Goal: Information Seeking & Learning: Learn about a topic

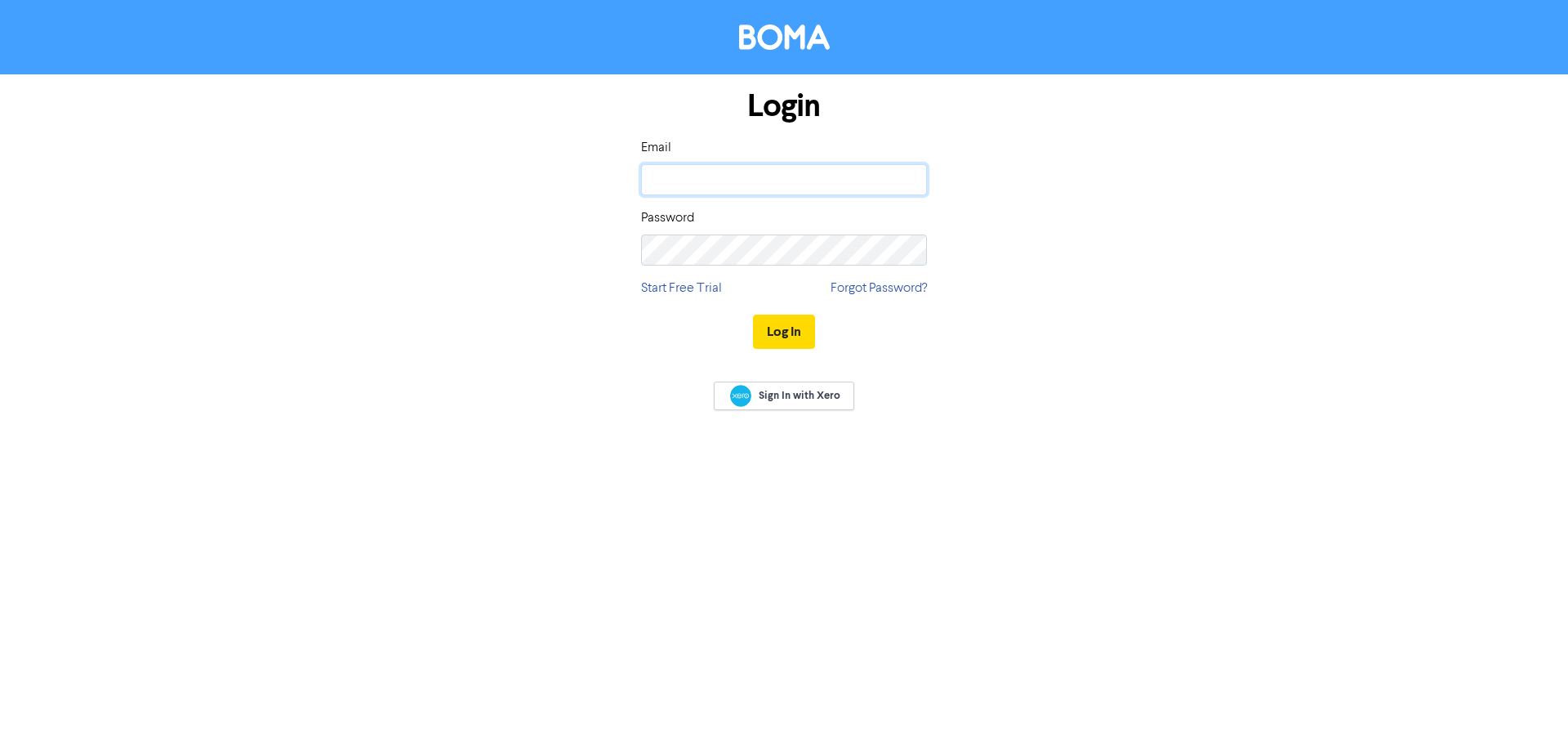
type input "[PERSON_NAME][EMAIL_ADDRESS][DOMAIN_NAME]"
click at [776, 328] on button "Log In" at bounding box center [784, 331] width 62 height 34
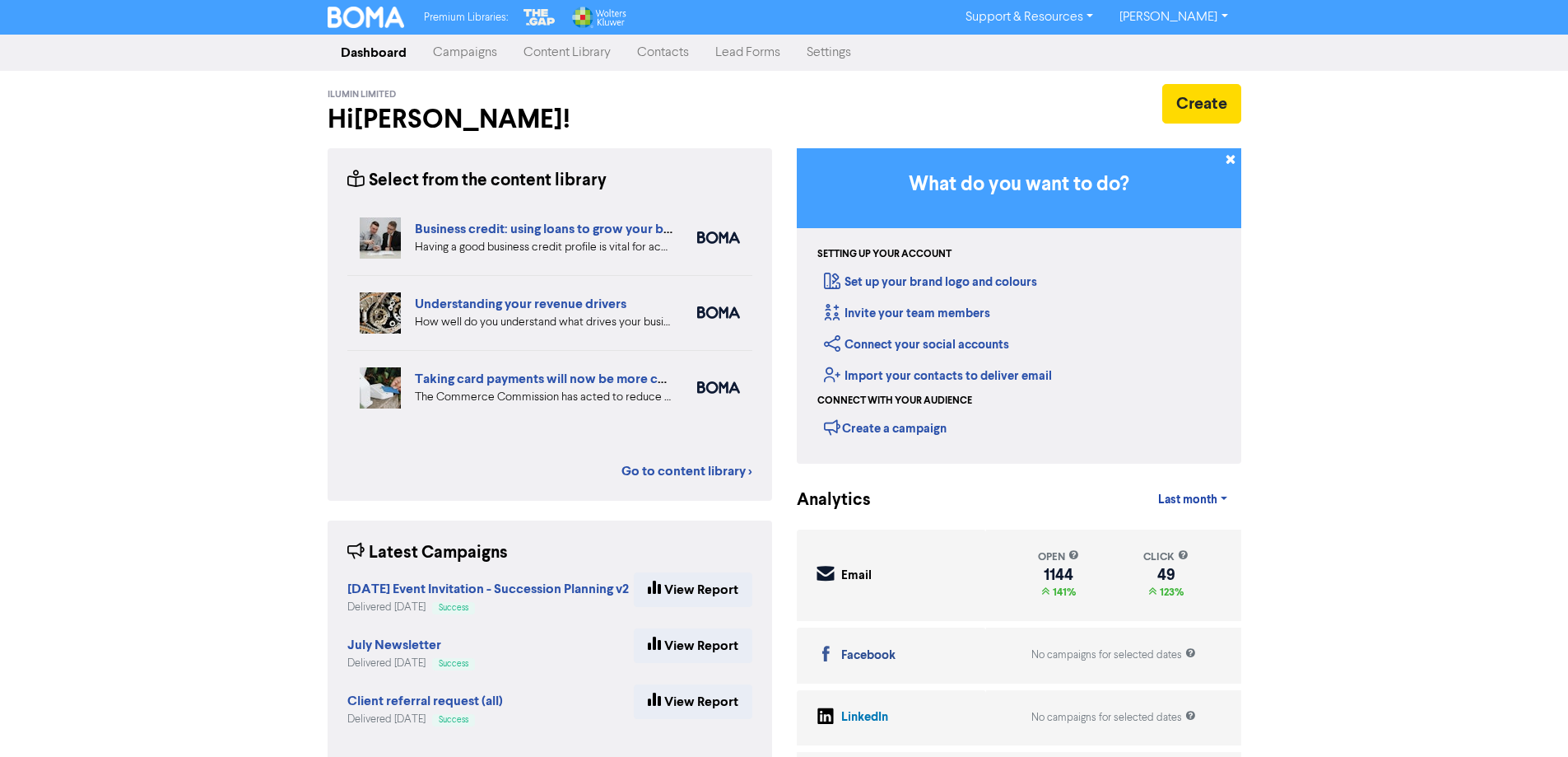
click at [578, 53] on link "Content Library" at bounding box center [567, 52] width 113 height 33
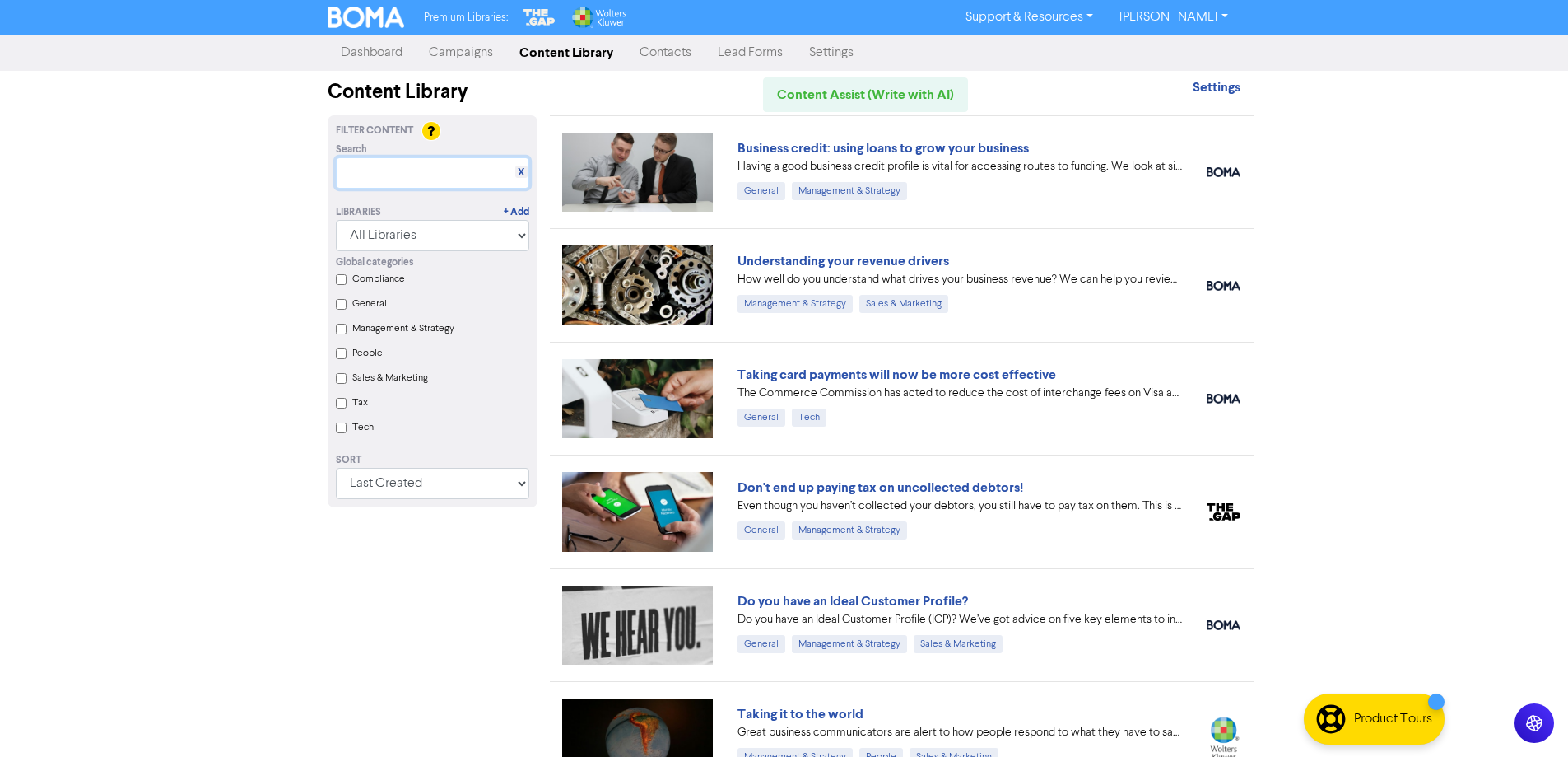
click at [408, 172] on input "text" at bounding box center [432, 173] width 193 height 32
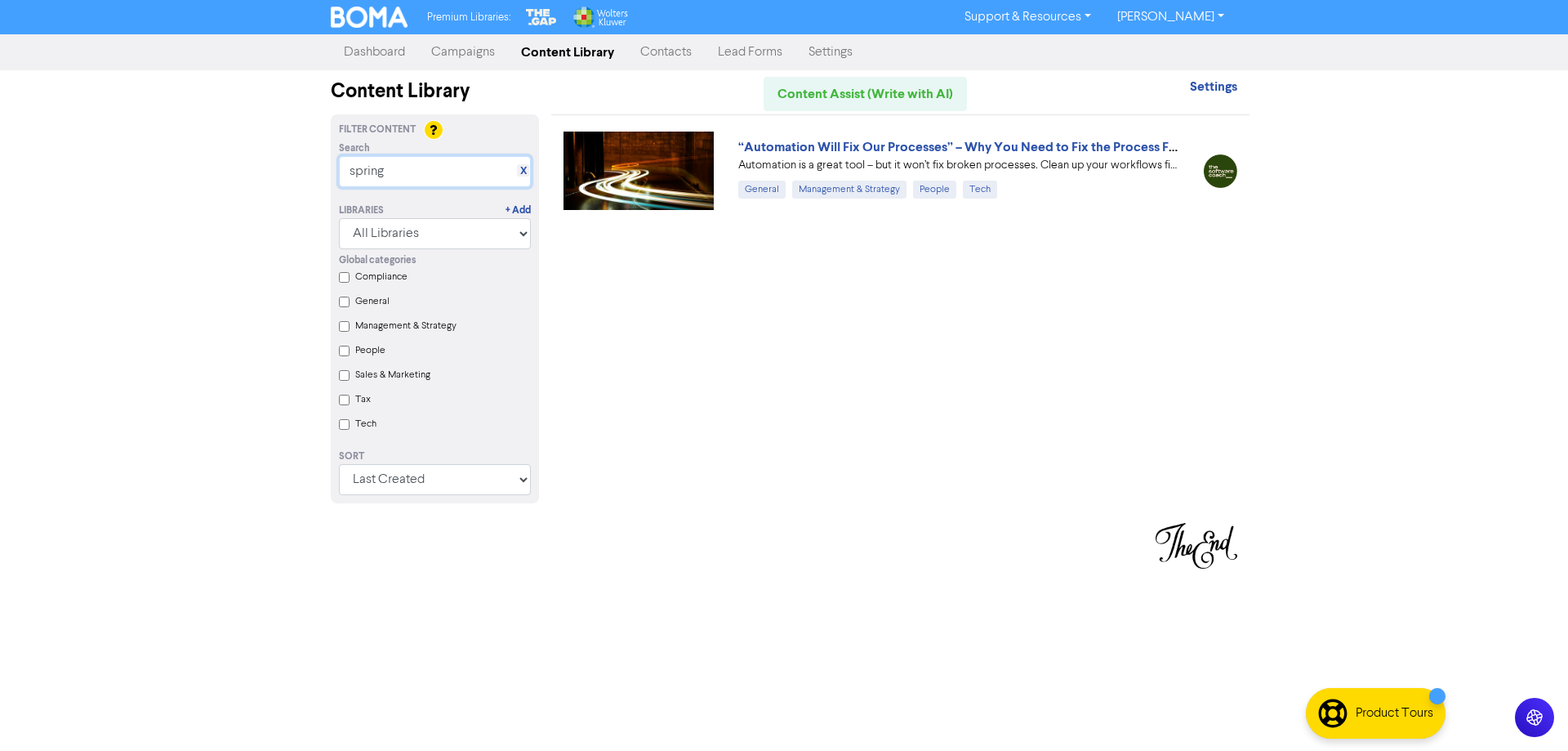
drag, startPoint x: 400, startPoint y: 173, endPoint x: 307, endPoint y: 189, distance: 94.4
click at [307, 189] on div "Premium Libraries: Support & Resources Video Tutorials FAQ & Guides Marketing E…" at bounding box center [784, 375] width 1568 height 751
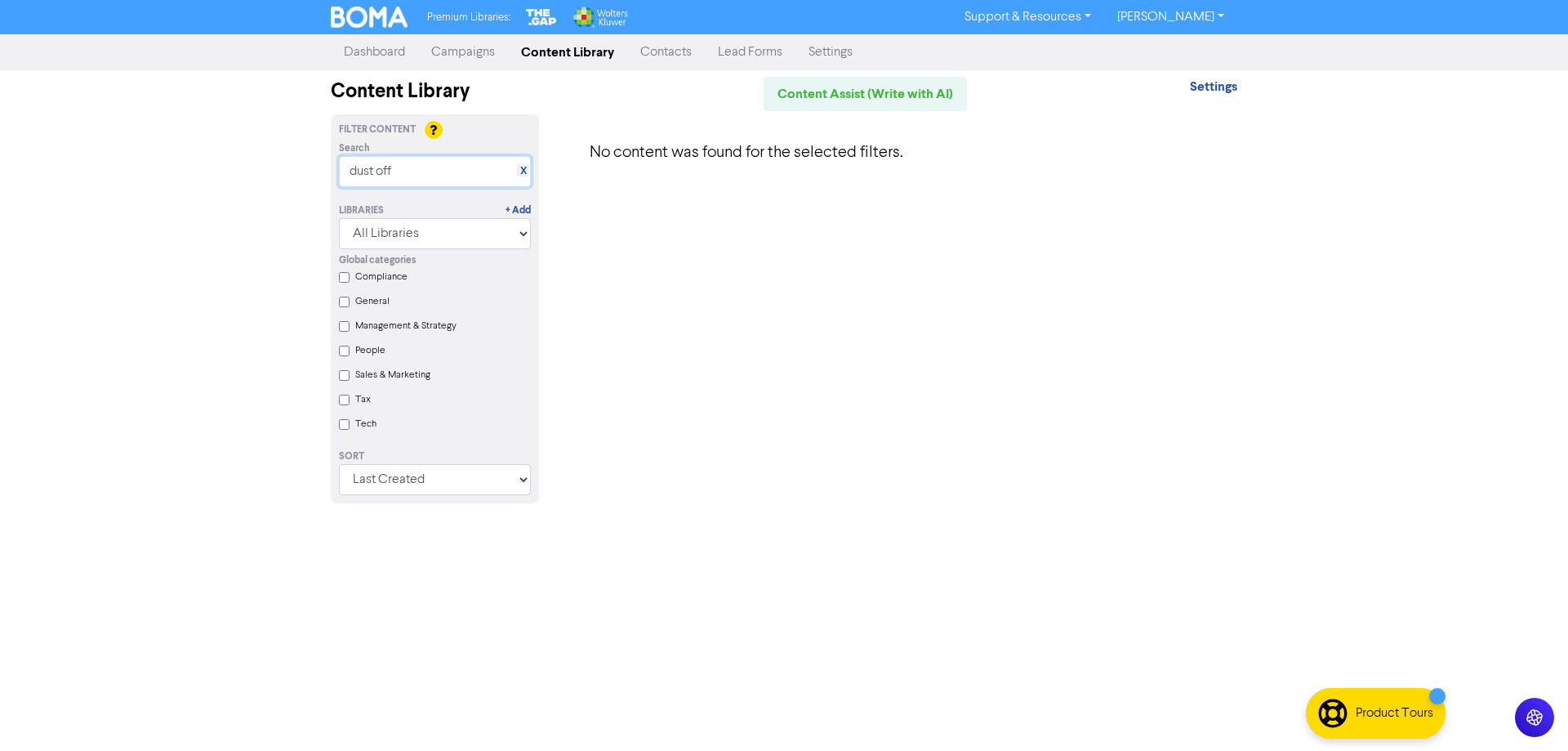
drag, startPoint x: 406, startPoint y: 172, endPoint x: 294, endPoint y: 223, distance: 123.1
click at [330, 195] on div "Filter Content Search X dust off Libraries + Add All Libraries BOMA Other Partn…" at bounding box center [435, 308] width 217 height 372
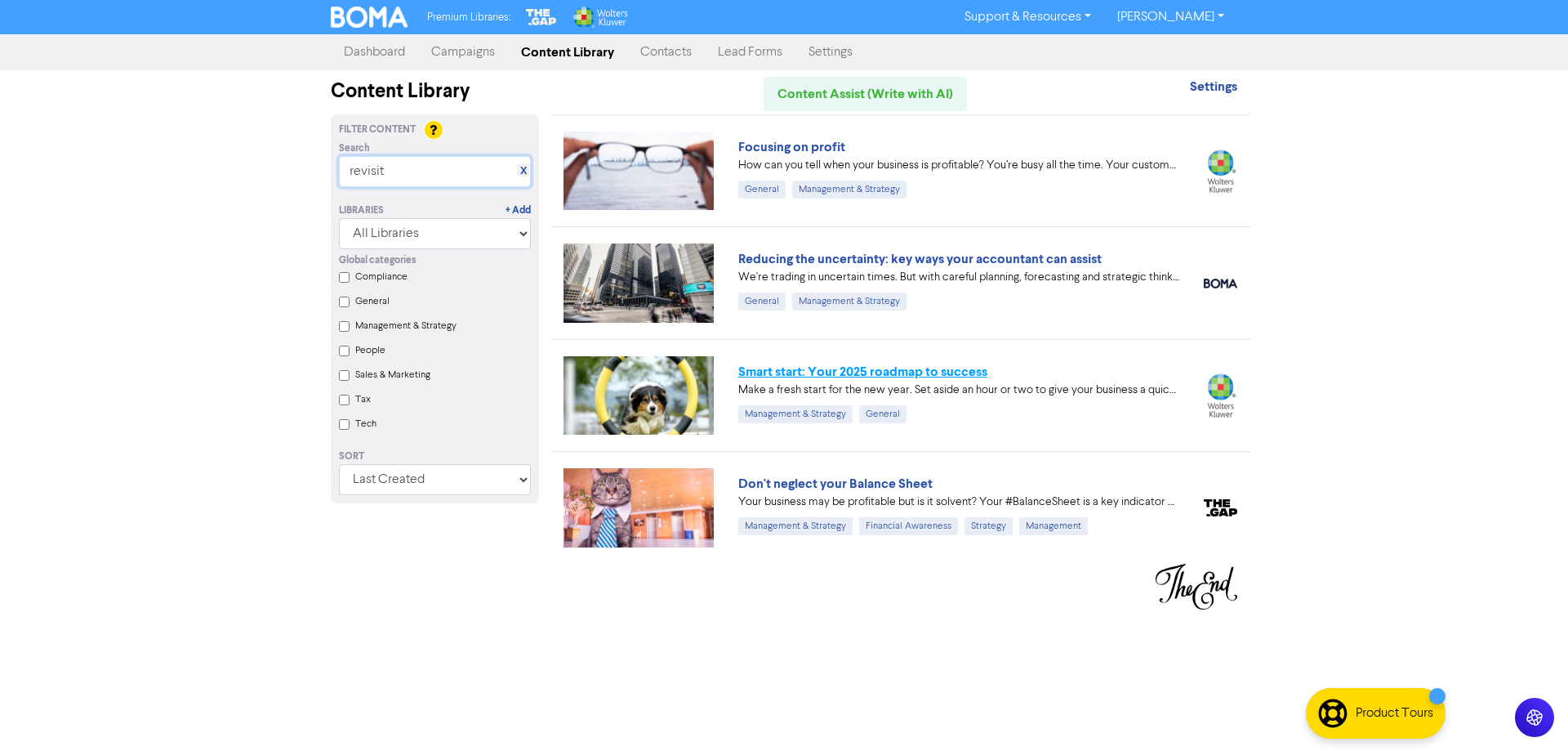
type input "revisit"
click at [955, 371] on link "Smart start: Your 2025 roadmap to success" at bounding box center [862, 371] width 249 height 16
drag, startPoint x: 387, startPoint y: 170, endPoint x: 268, endPoint y: 197, distance: 122.0
click at [268, 197] on div "Premium Libraries: Support & Resources Video Tutorials FAQ & Guides Marketing E…" at bounding box center [784, 375] width 1568 height 751
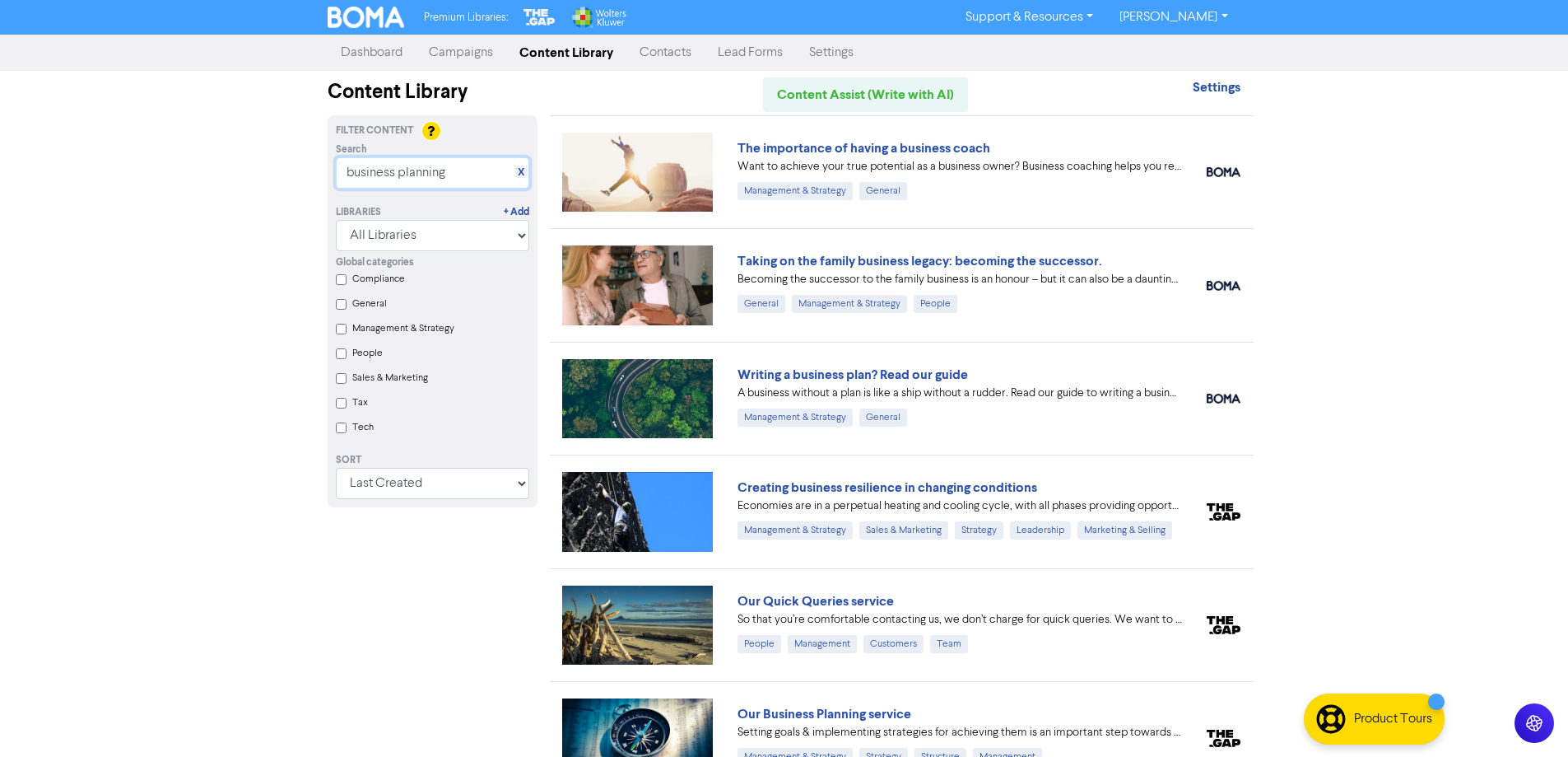
type input "business planning"
click at [558, 52] on link "Content Library" at bounding box center [567, 52] width 121 height 33
click at [520, 170] on link "X" at bounding box center [521, 173] width 6 height 13
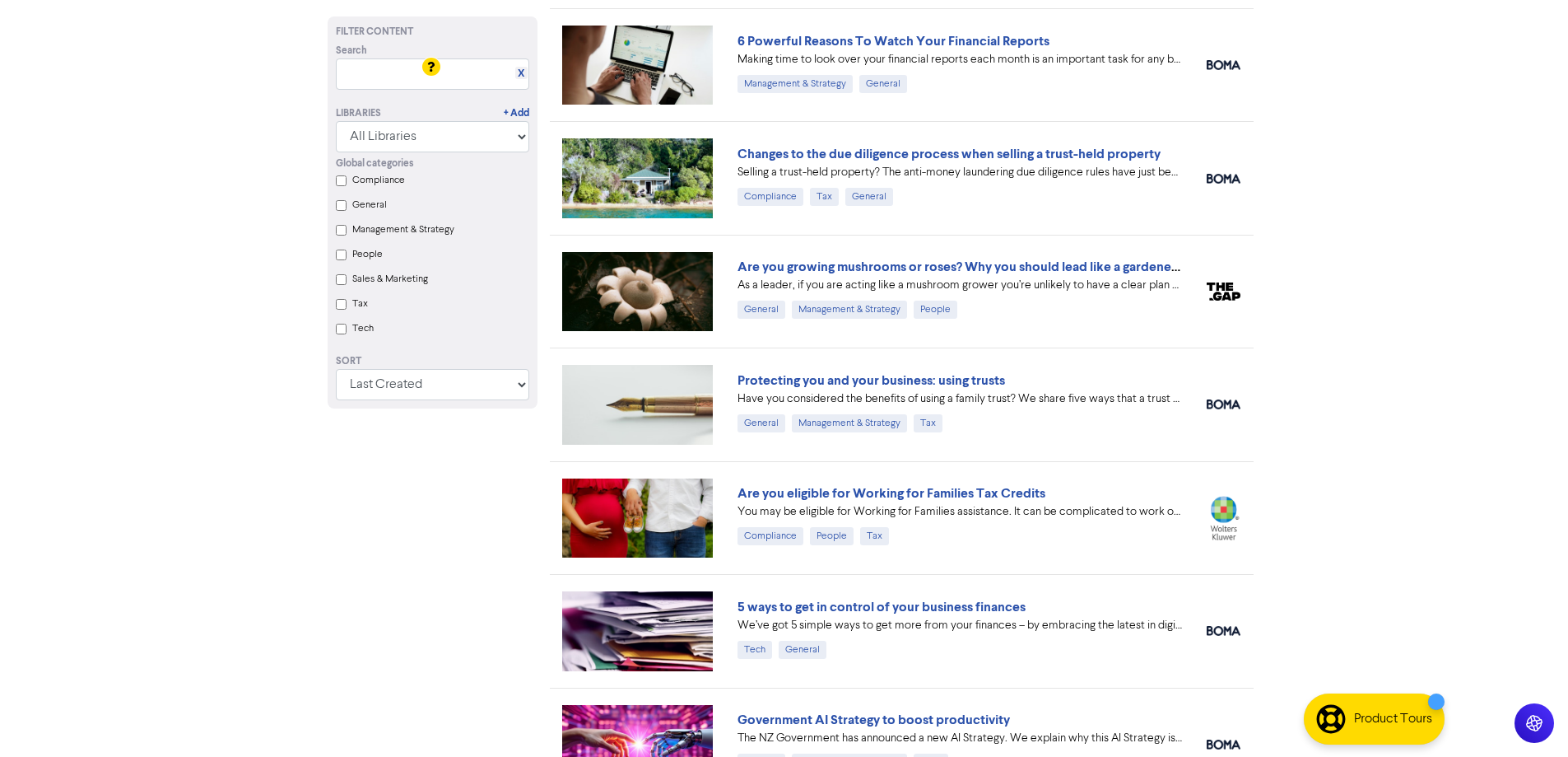
scroll to position [824, 0]
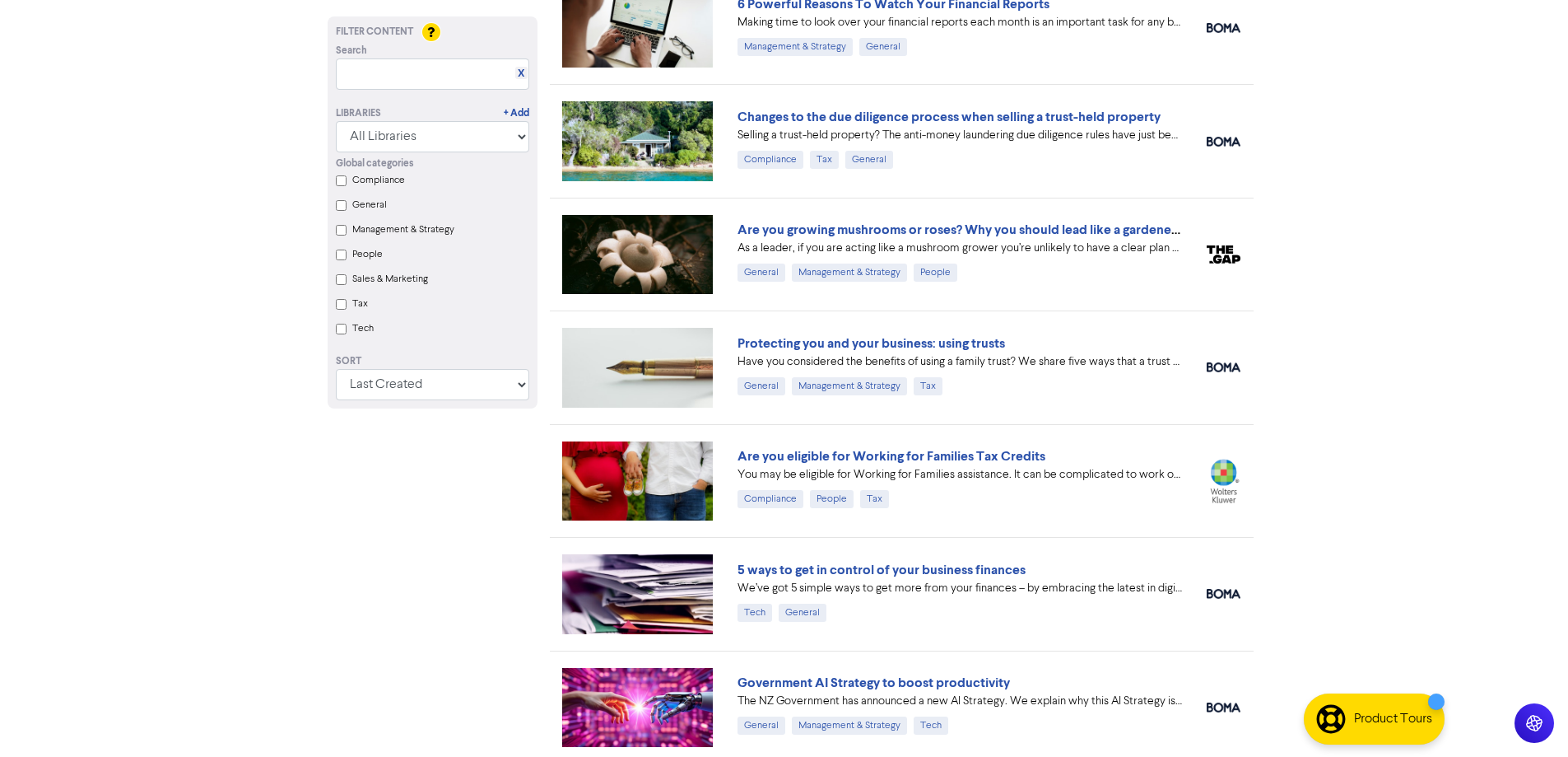
drag, startPoint x: 1087, startPoint y: 226, endPoint x: 1160, endPoint y: 236, distance: 73.7
click at [1088, 226] on link "Are you growing mushrooms or roses? Why you should lead like a gardener, not a …" at bounding box center [997, 230] width 519 height 16
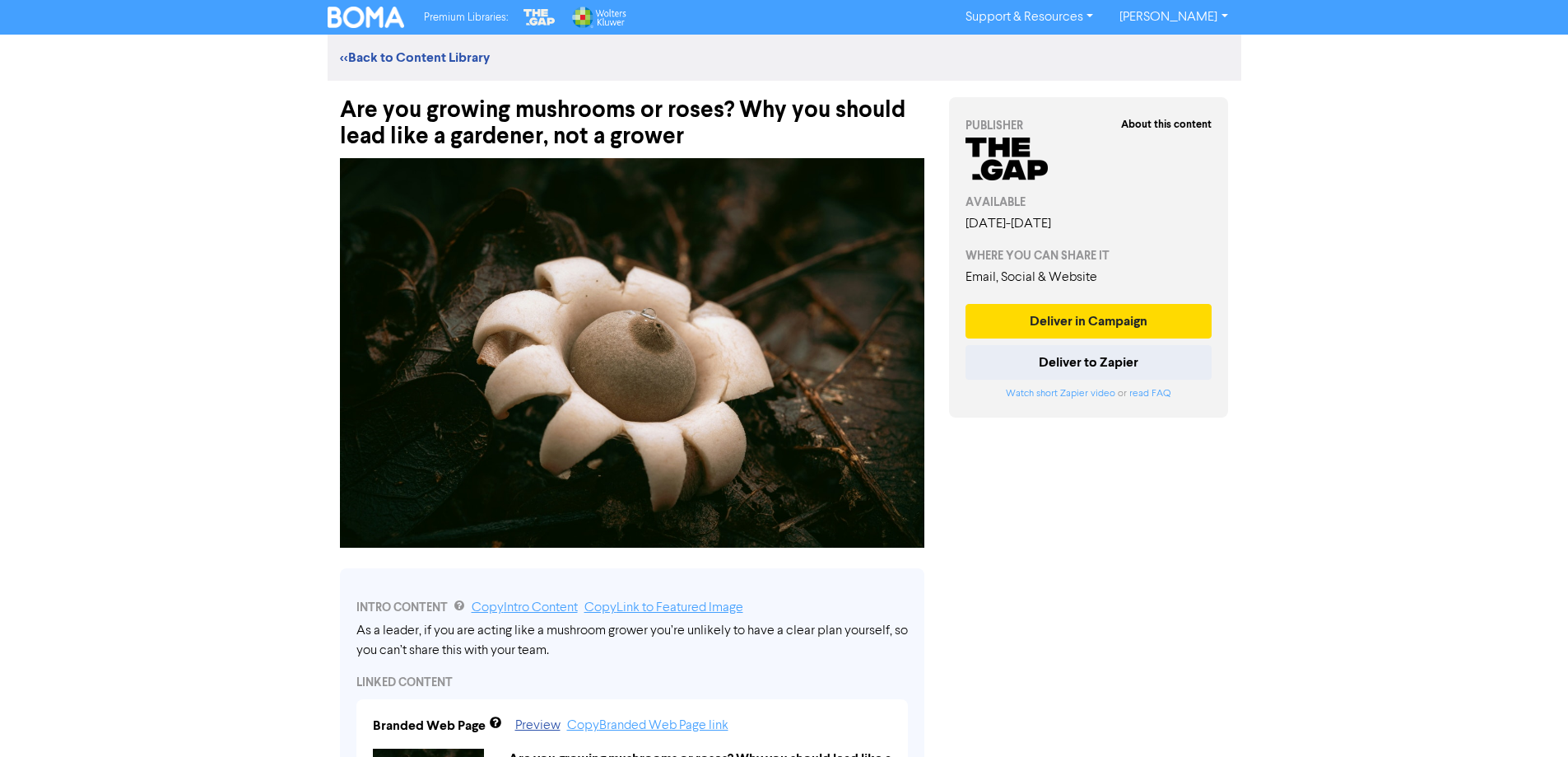
click at [402, 46] on div "<< Back to Content Library" at bounding box center [784, 57] width 914 height 46
click at [394, 53] on link "<< Back to Content Library" at bounding box center [415, 58] width 150 height 16
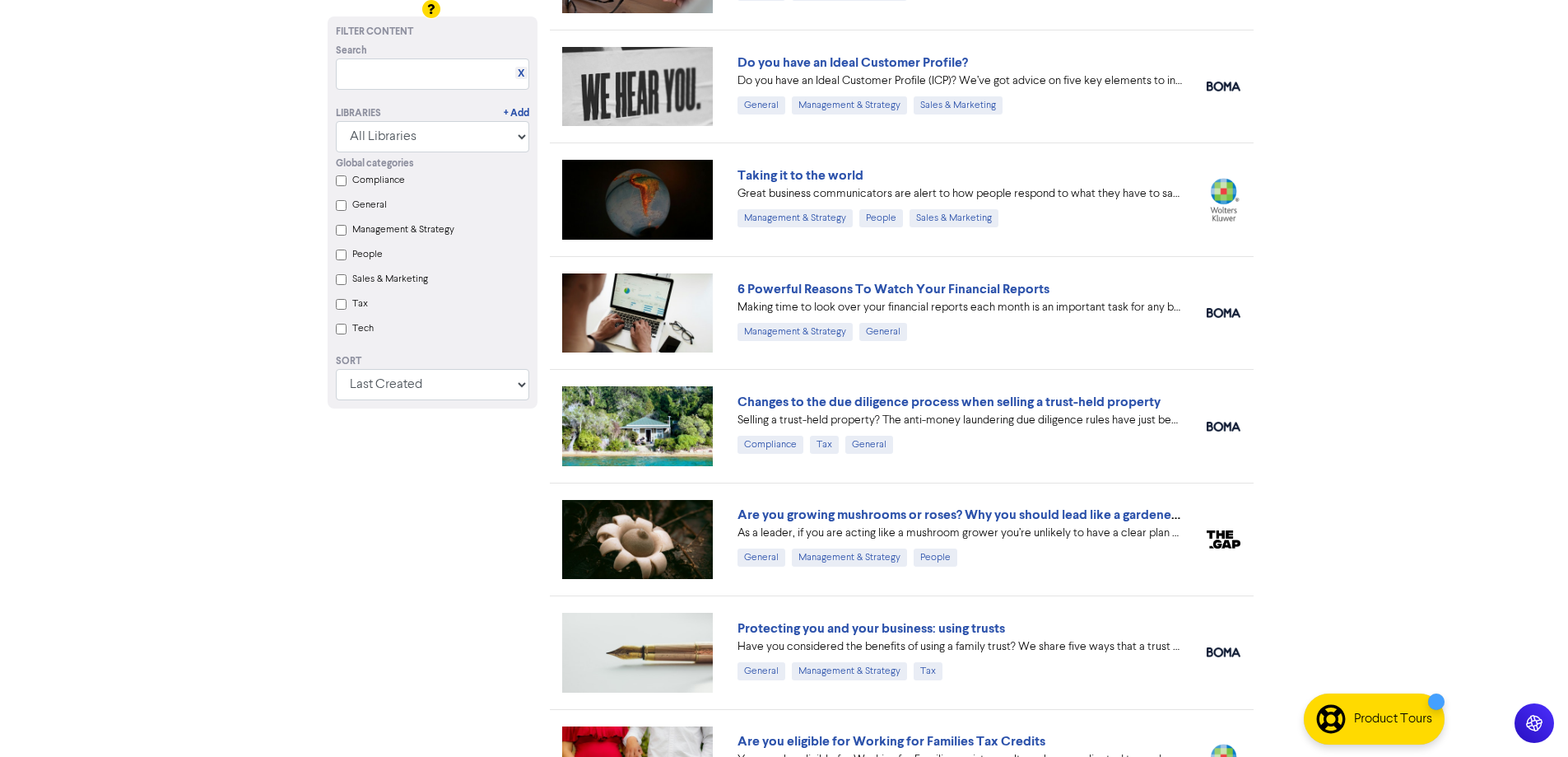
scroll to position [577, 0]
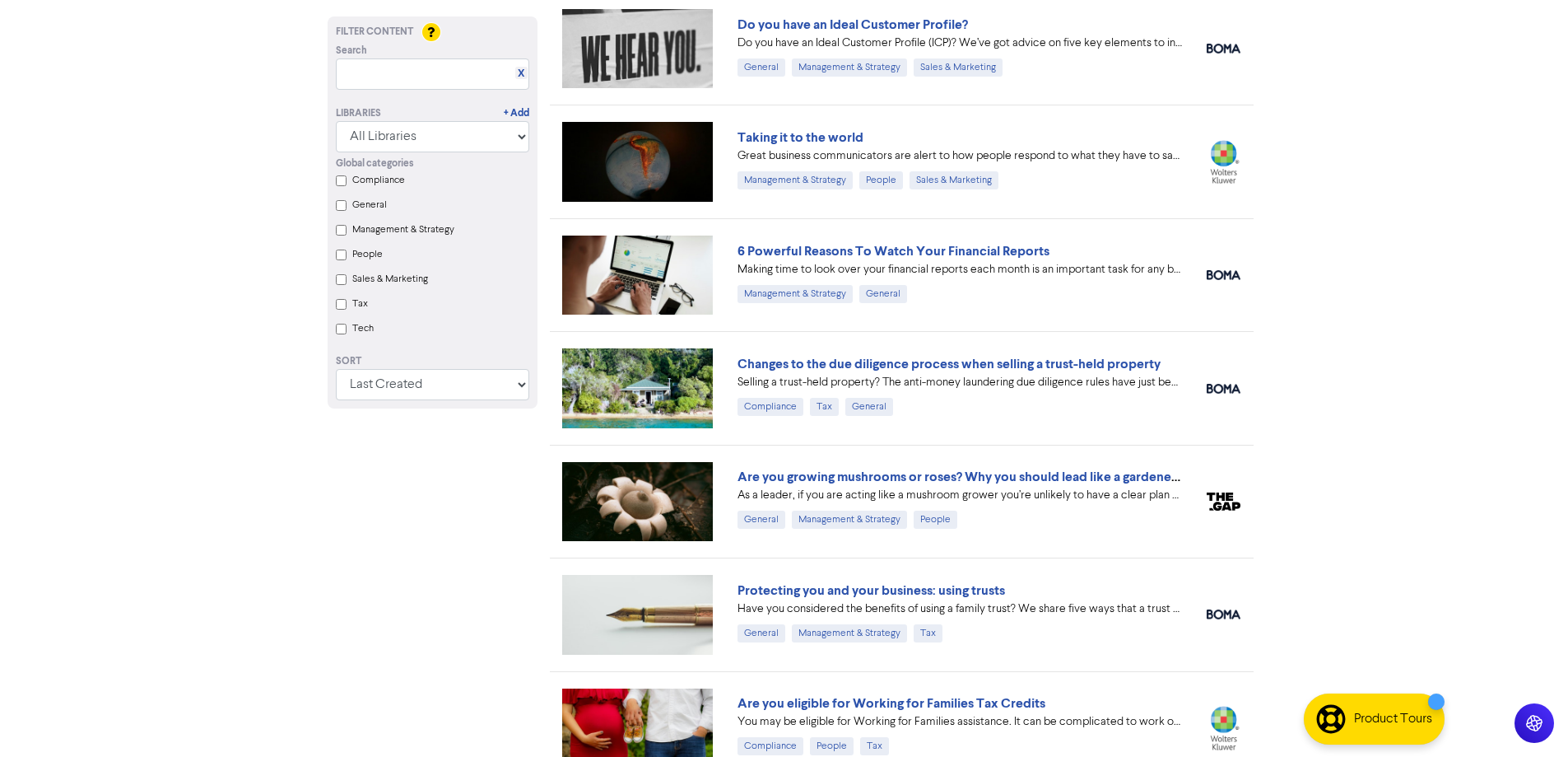
drag, startPoint x: 1070, startPoint y: 478, endPoint x: 1218, endPoint y: 486, distance: 148.2
click at [1069, 479] on link "Are you growing mushrooms or roses? Why you should lead like a gardener, not a …" at bounding box center [997, 477] width 519 height 16
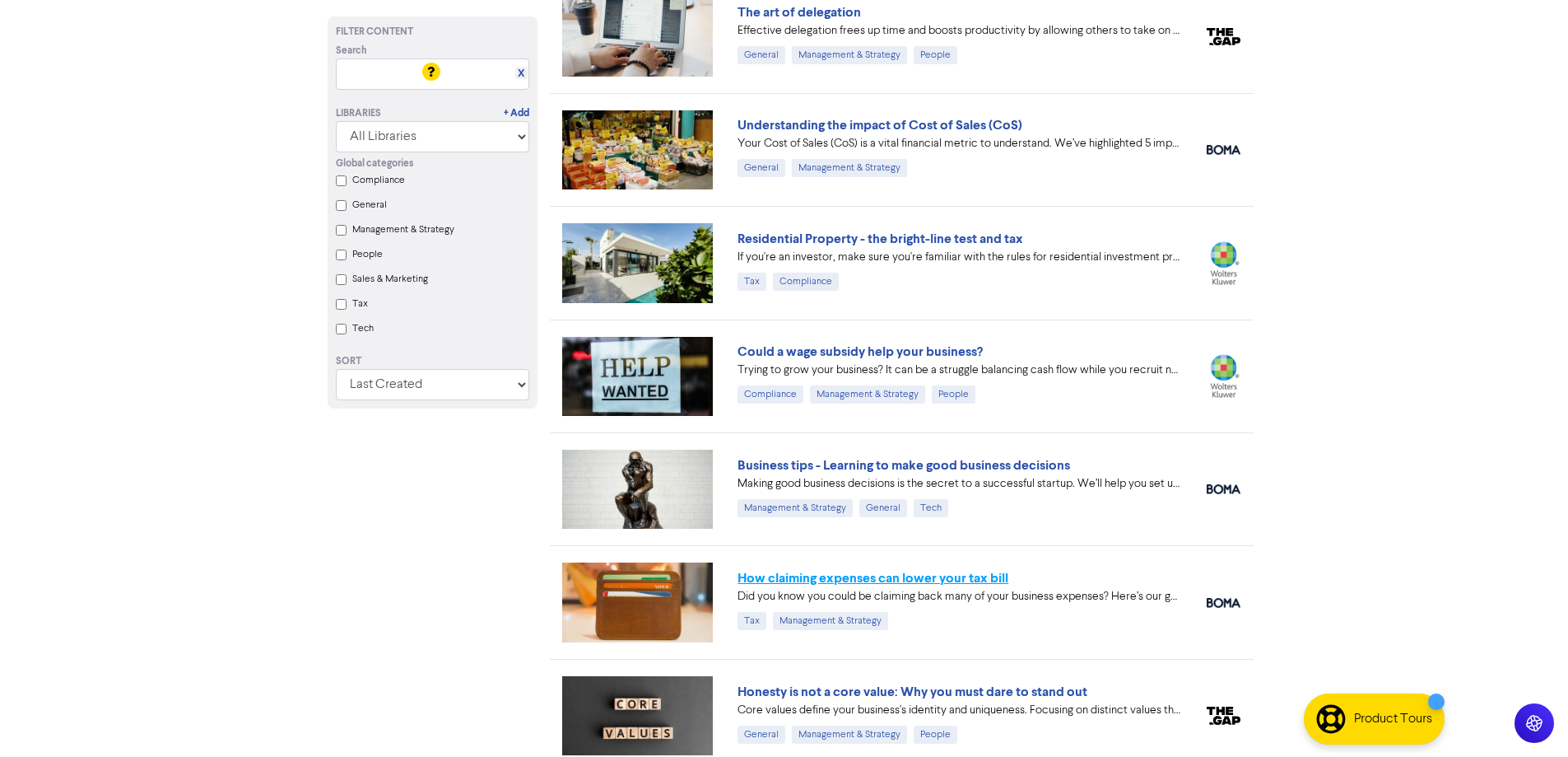
scroll to position [1647, 0]
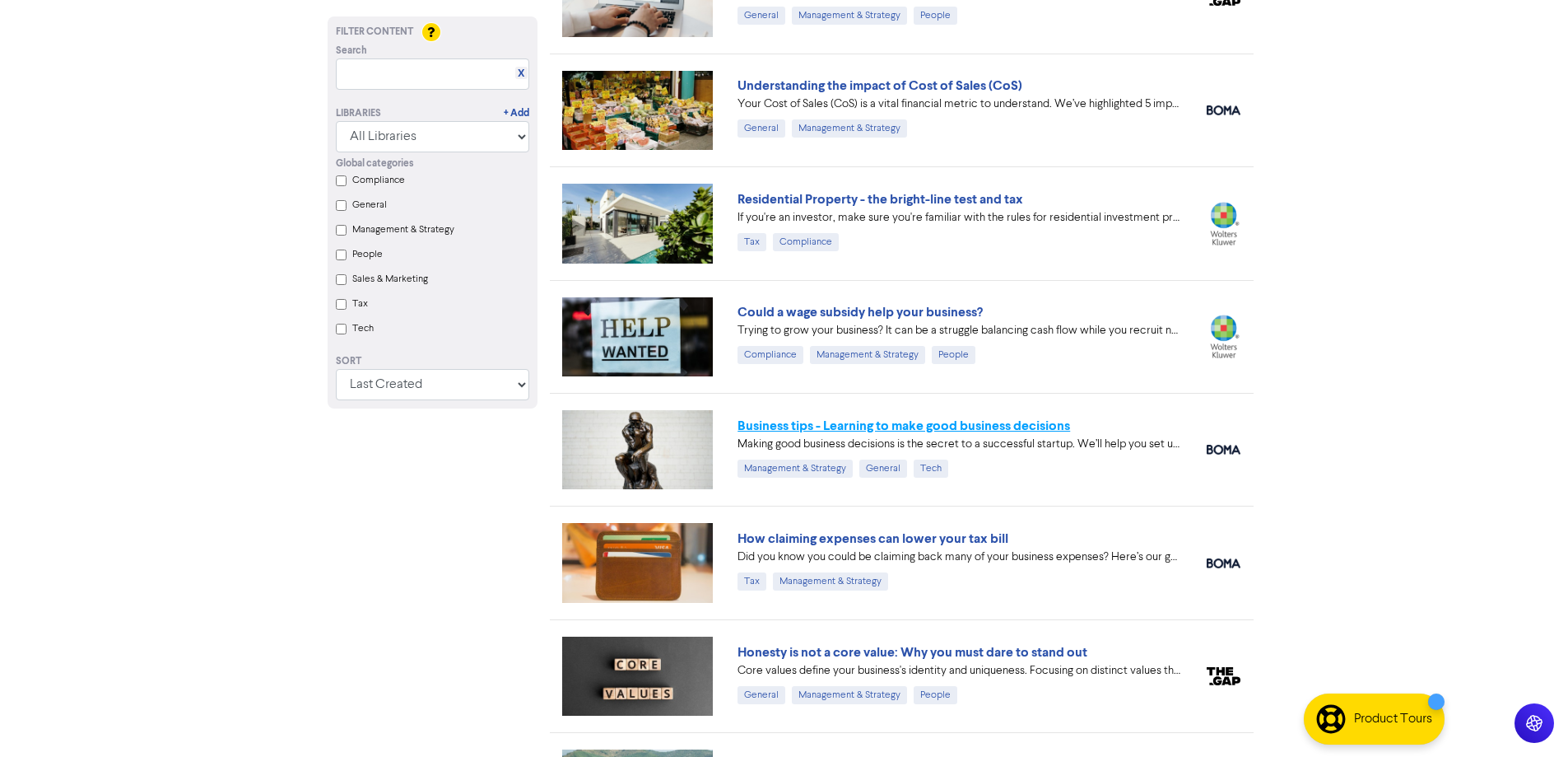
click at [874, 425] on link "Business tips - Learning to make good business decisions" at bounding box center [904, 426] width 333 height 16
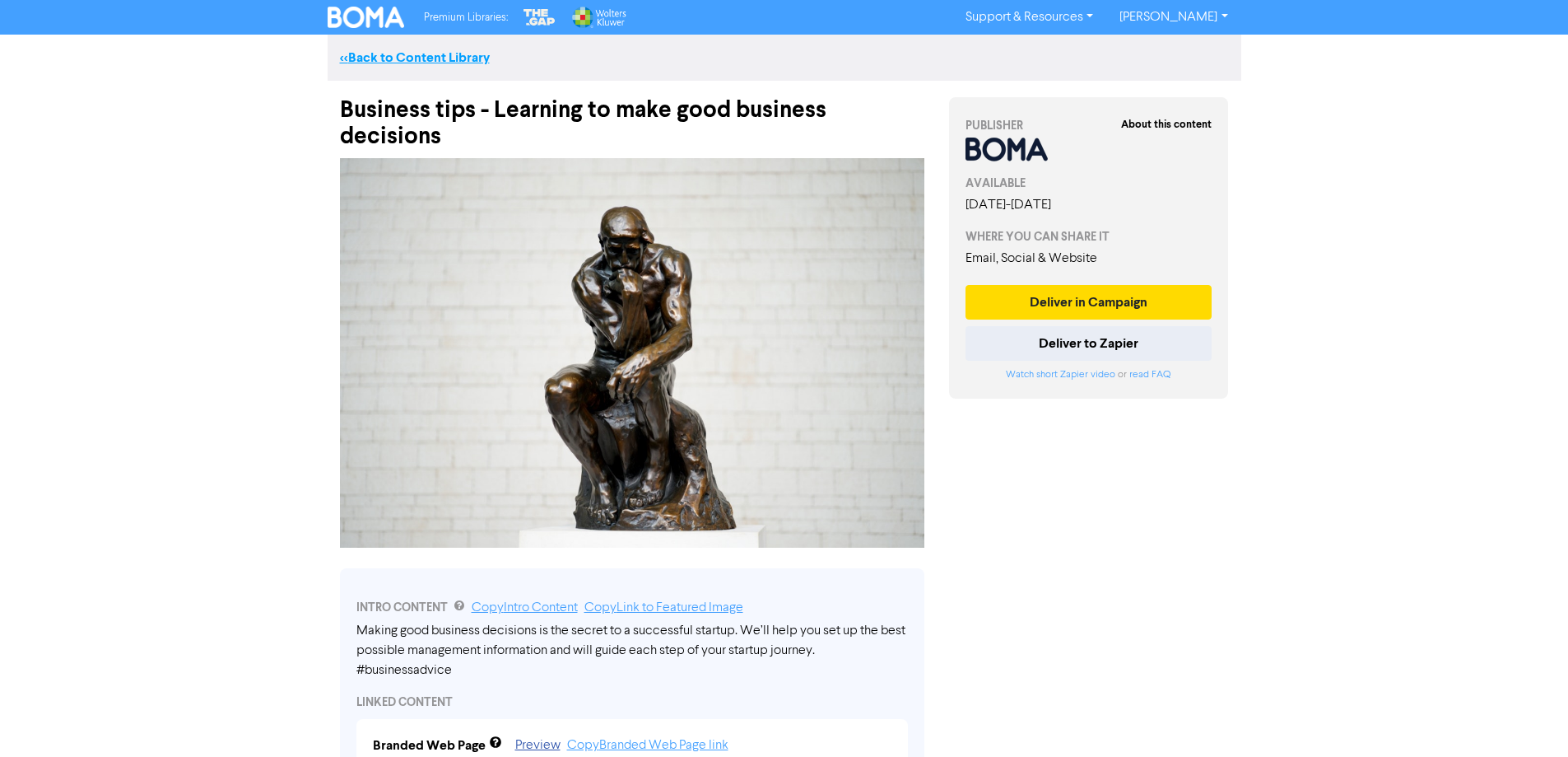
click at [371, 59] on link "<< Back to Content Library" at bounding box center [415, 58] width 150 height 16
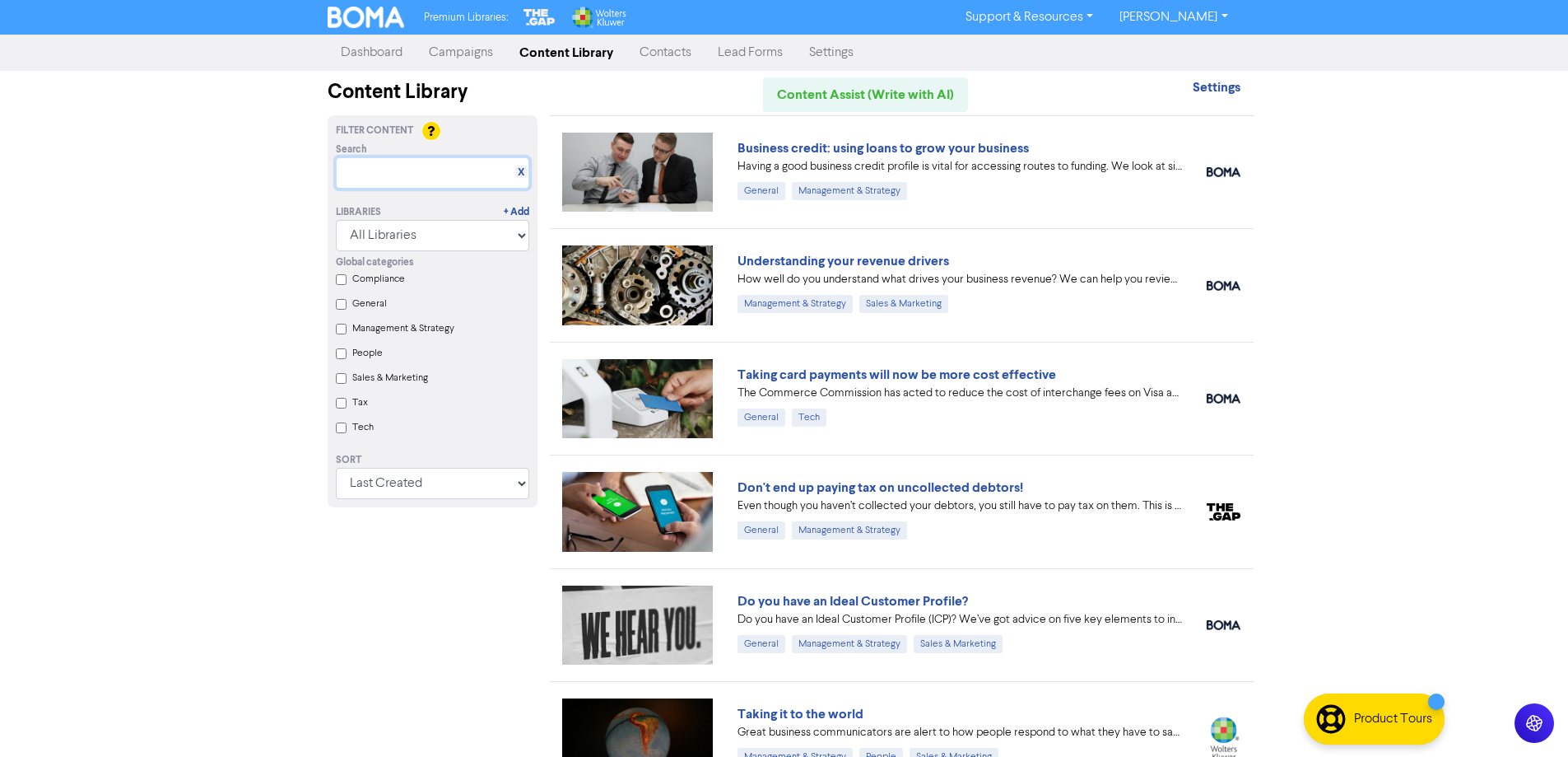
click at [414, 176] on input "text" at bounding box center [432, 173] width 193 height 32
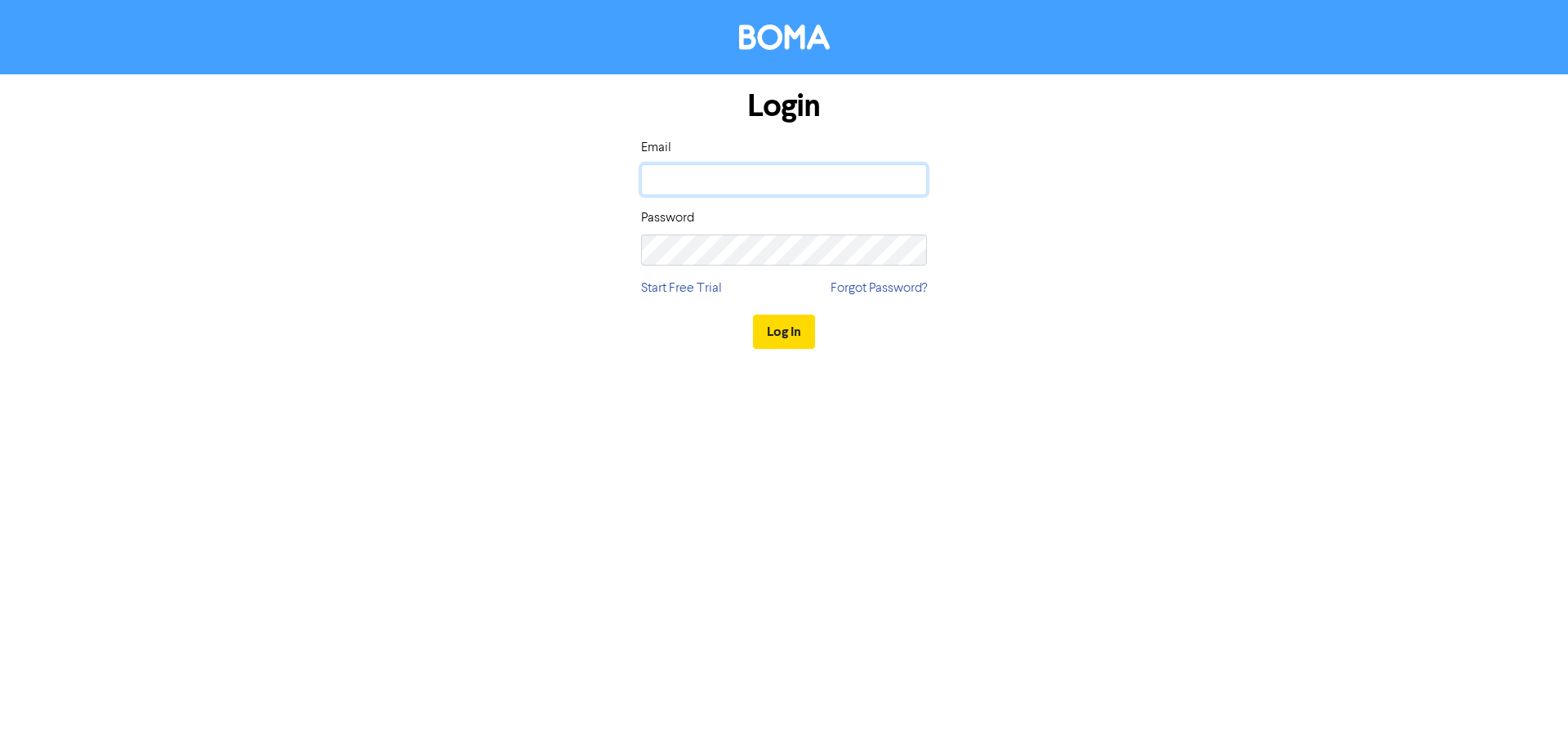
type input "[PERSON_NAME][EMAIL_ADDRESS][DOMAIN_NAME]"
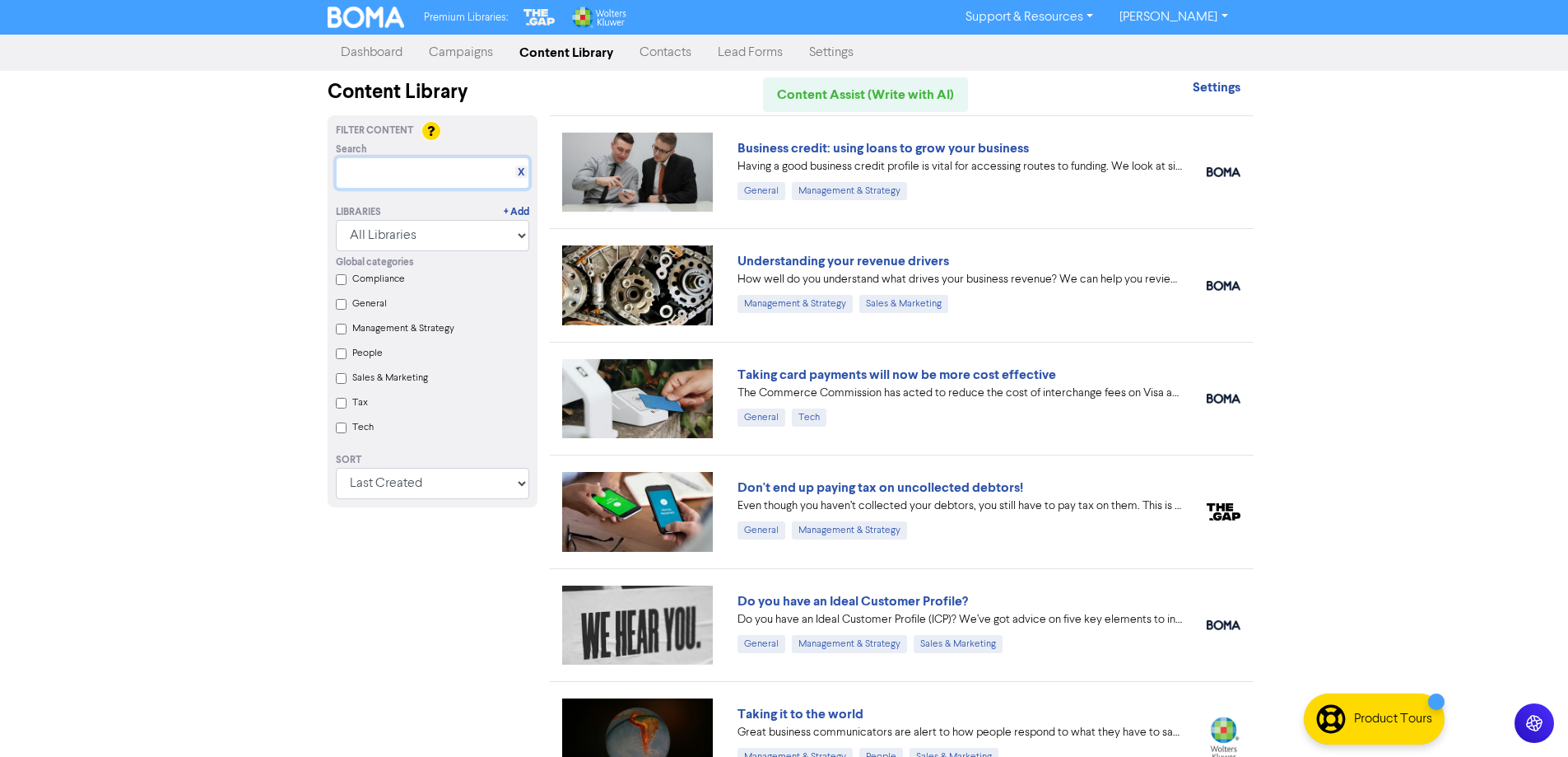
click at [390, 175] on input "text" at bounding box center [432, 173] width 193 height 32
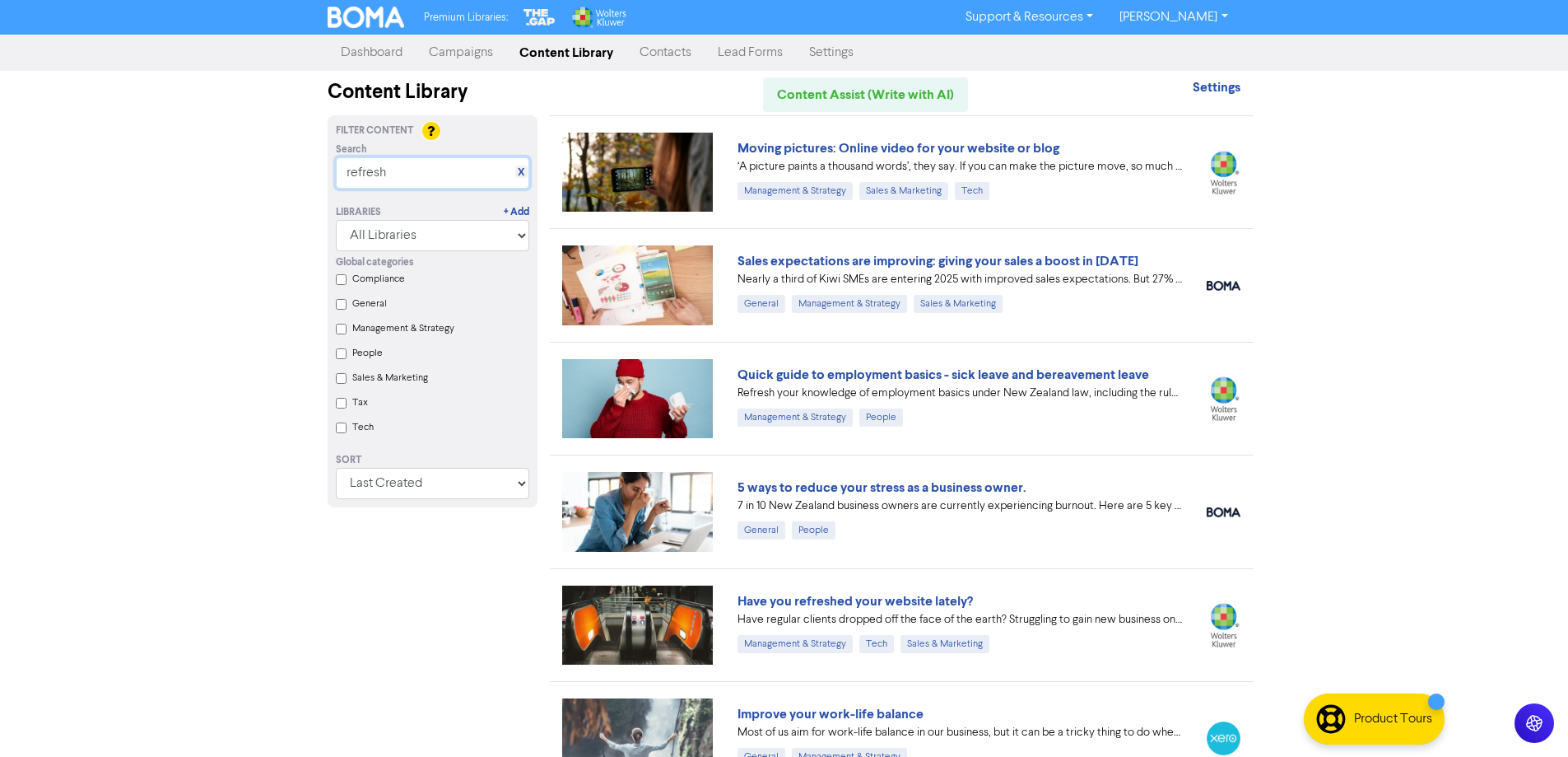
drag, startPoint x: 400, startPoint y: 176, endPoint x: 315, endPoint y: 193, distance: 86.7
click at [325, 191] on div "Filter Content Search X refresh Libraries + Add All Libraries BOMA Other Partne…" at bounding box center [433, 311] width 219 height 375
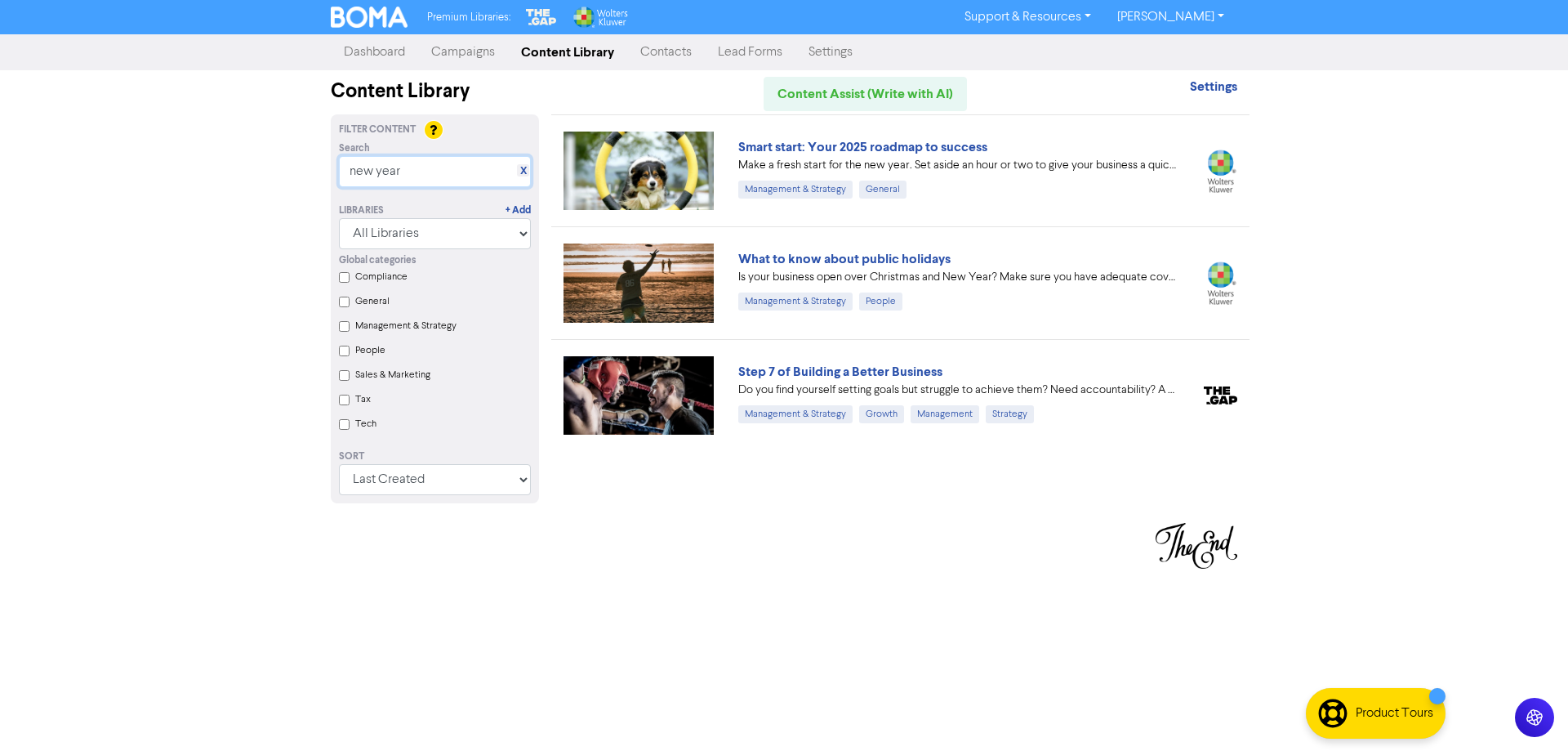
drag, startPoint x: 417, startPoint y: 167, endPoint x: 293, endPoint y: 164, distance: 124.0
click at [295, 149] on div "Premium Libraries: Support & Resources Video Tutorials FAQ & Guides Marketing E…" at bounding box center [784, 375] width 1568 height 751
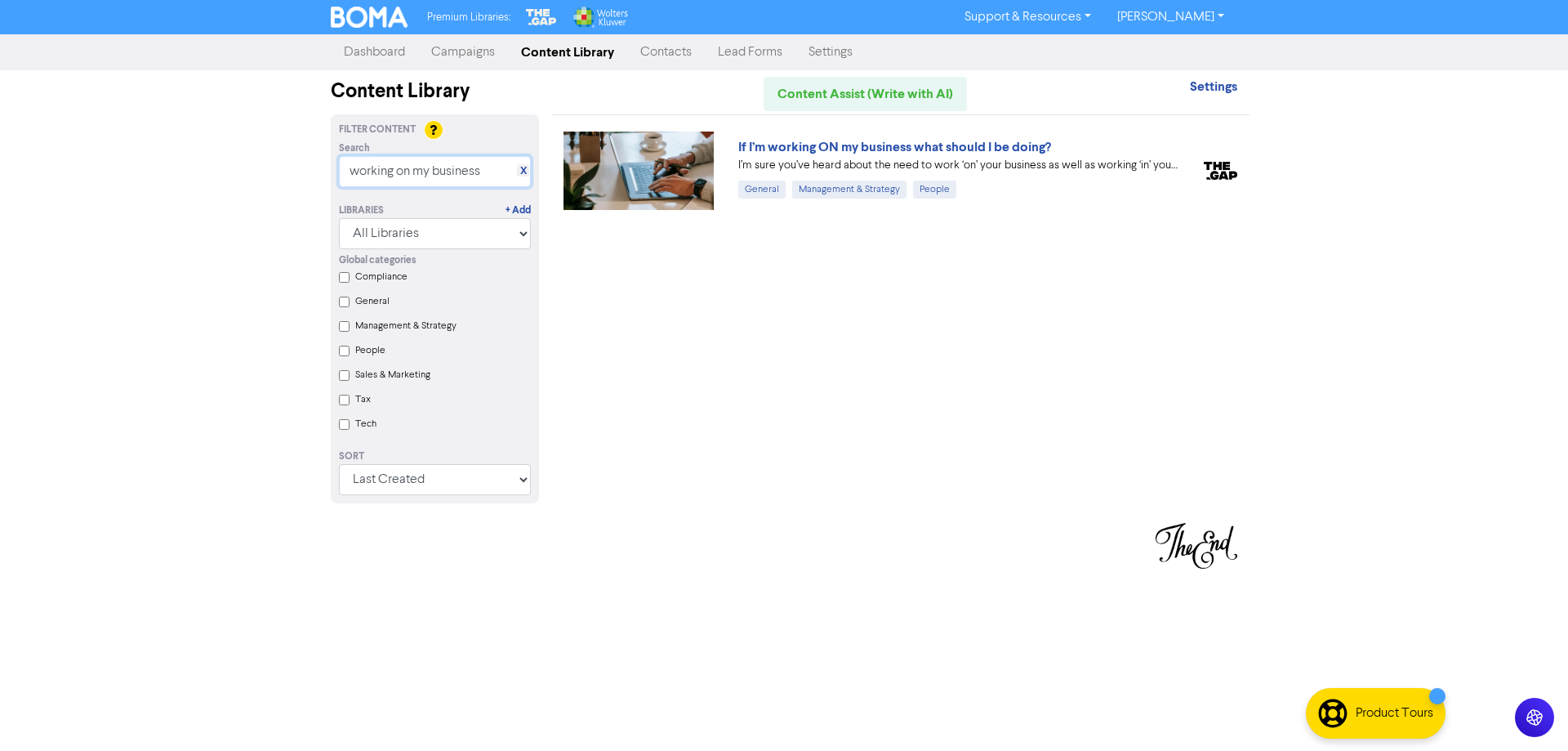
type input "working on my business"
drag, startPoint x: 954, startPoint y: 134, endPoint x: 957, endPoint y: 142, distance: 8.5
click at [955, 134] on div "If I’m working ON my business what should I be doing? I’m sure you’ve heard abo…" at bounding box center [900, 170] width 698 height 112
click at [958, 146] on link "If I’m working ON my business what should I be doing?" at bounding box center [894, 147] width 313 height 16
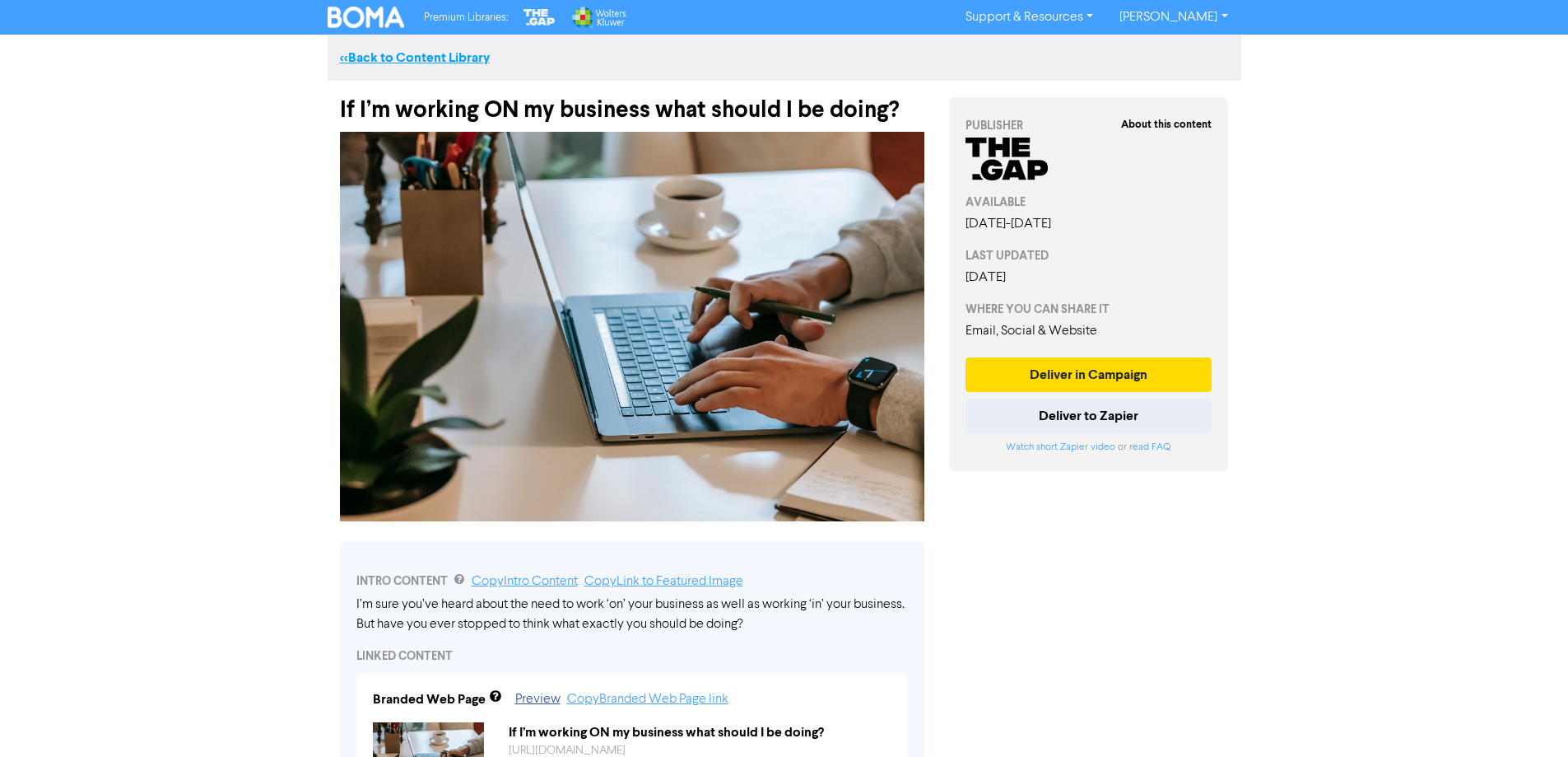
click at [405, 60] on link "<< Back to Content Library" at bounding box center [415, 58] width 150 height 16
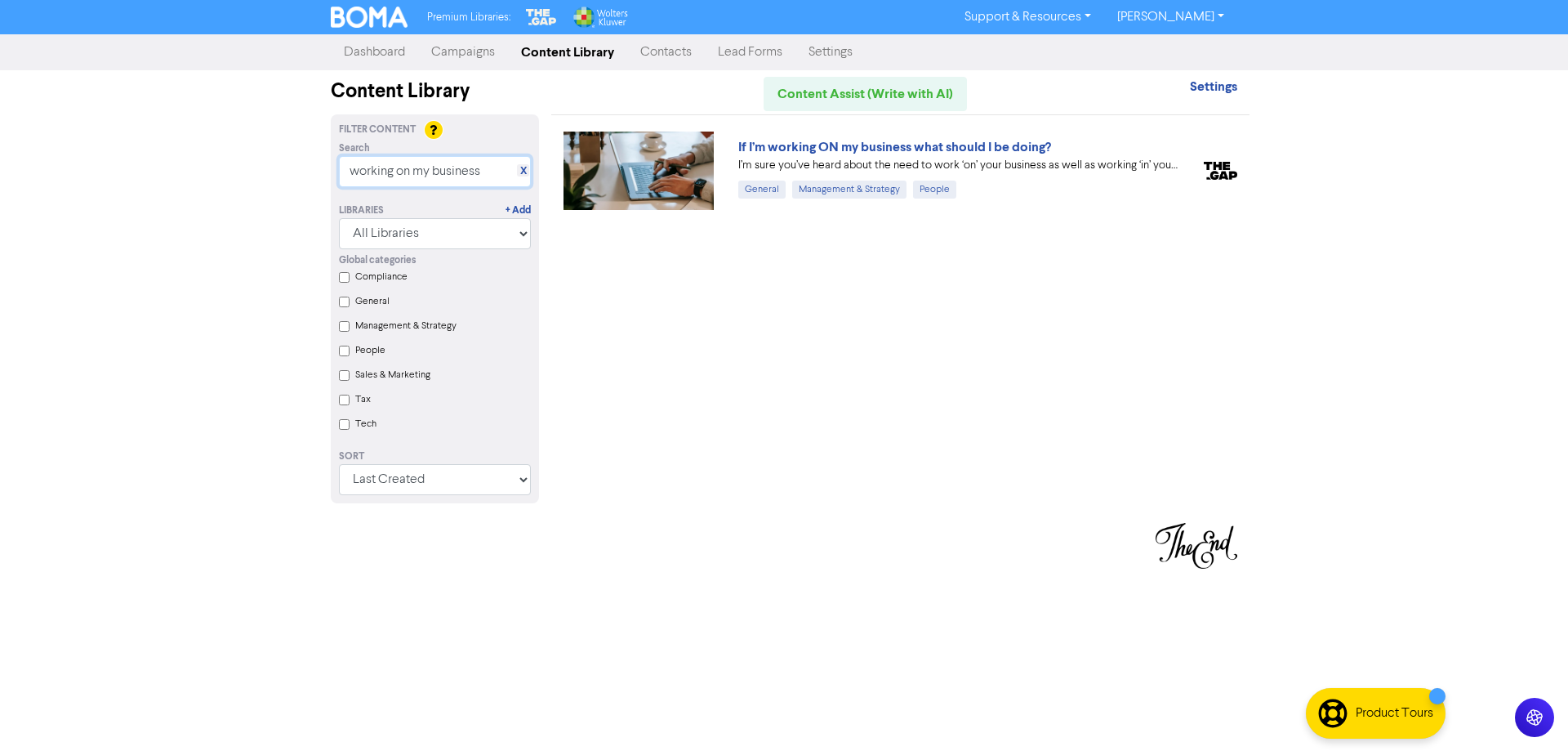
drag, startPoint x: 485, startPoint y: 168, endPoint x: 322, endPoint y: 223, distance: 172.0
click at [334, 174] on div "Search X working on my business" at bounding box center [435, 163] width 217 height 46
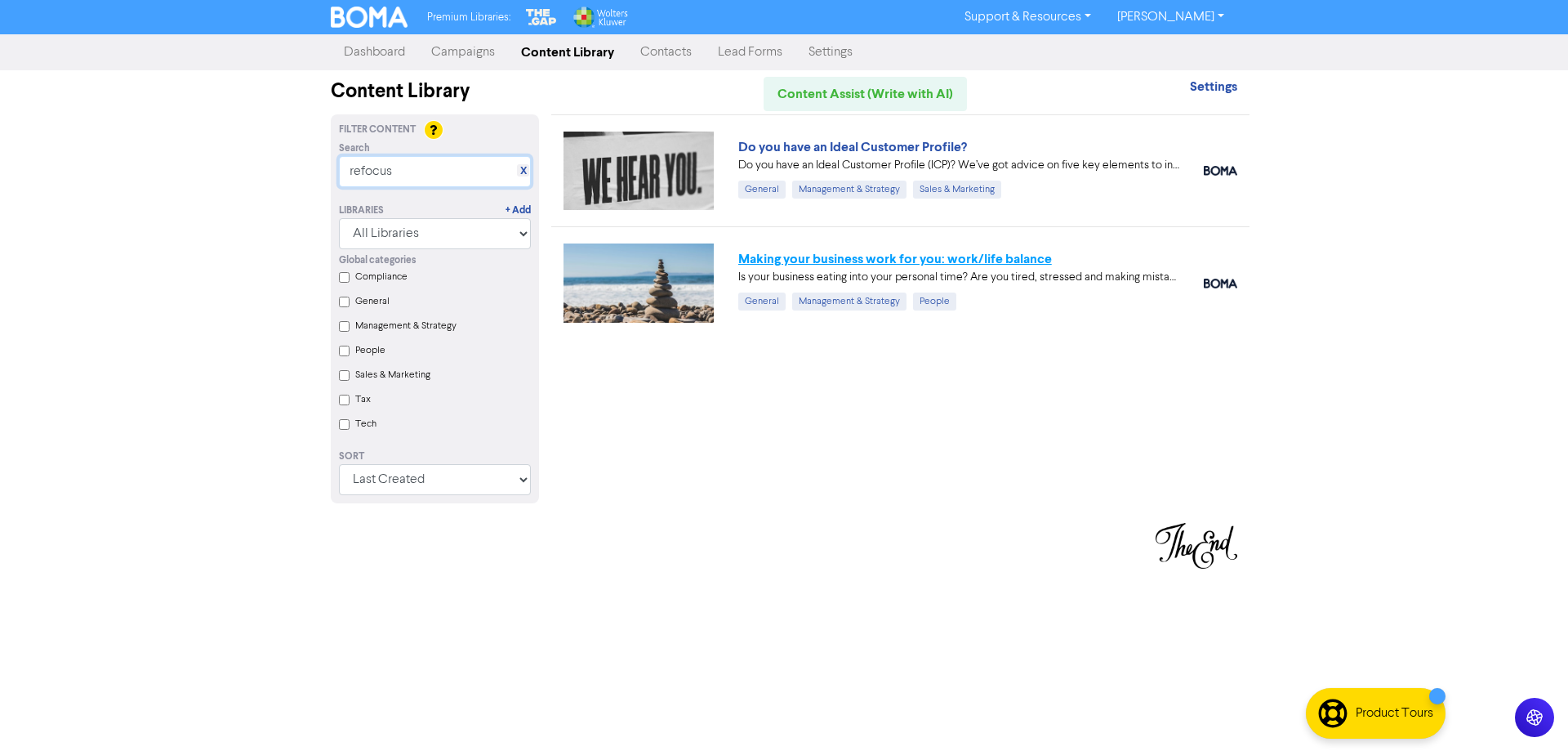
type input "refocus"
click at [830, 260] on link "Making your business work for you: work/life balance" at bounding box center [894, 259] width 313 height 16
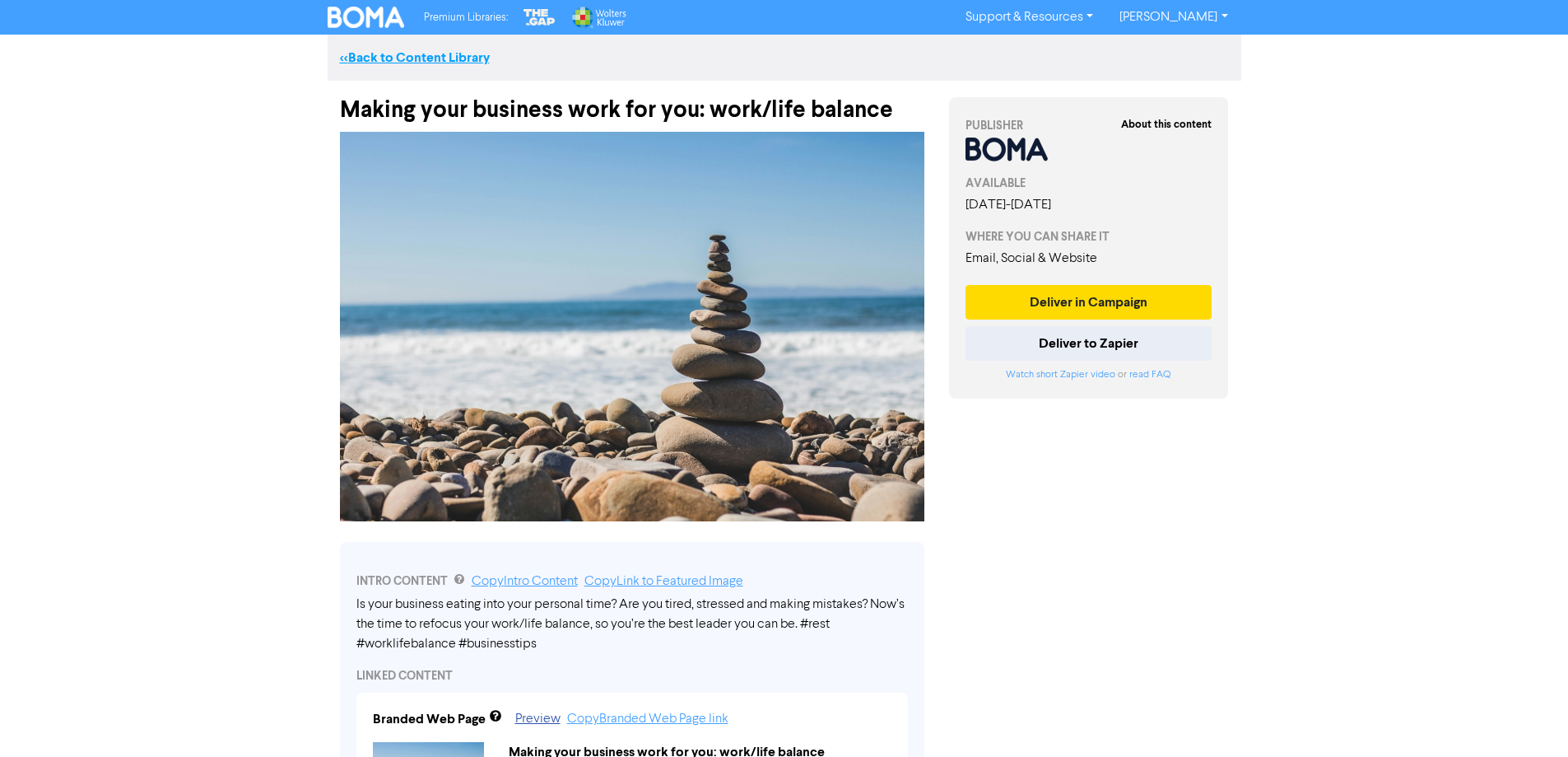
click at [400, 50] on link "<< Back to Content Library" at bounding box center [415, 58] width 150 height 16
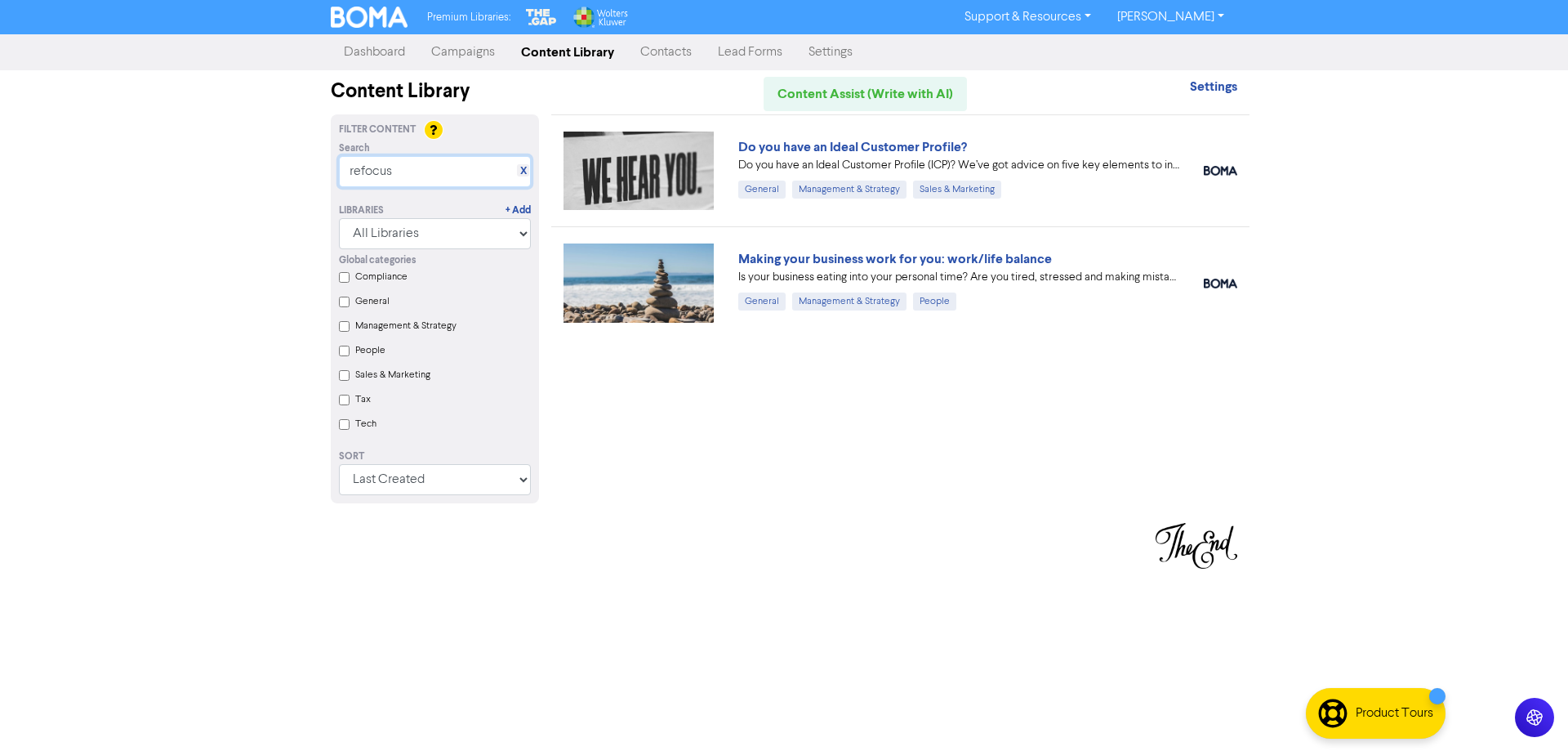
drag, startPoint x: 419, startPoint y: 173, endPoint x: 228, endPoint y: 167, distance: 191.1
click at [321, 169] on div "Filter Content Search X refocus Libraries + Add All Libraries BOMA Other Partne…" at bounding box center [435, 319] width 233 height 409
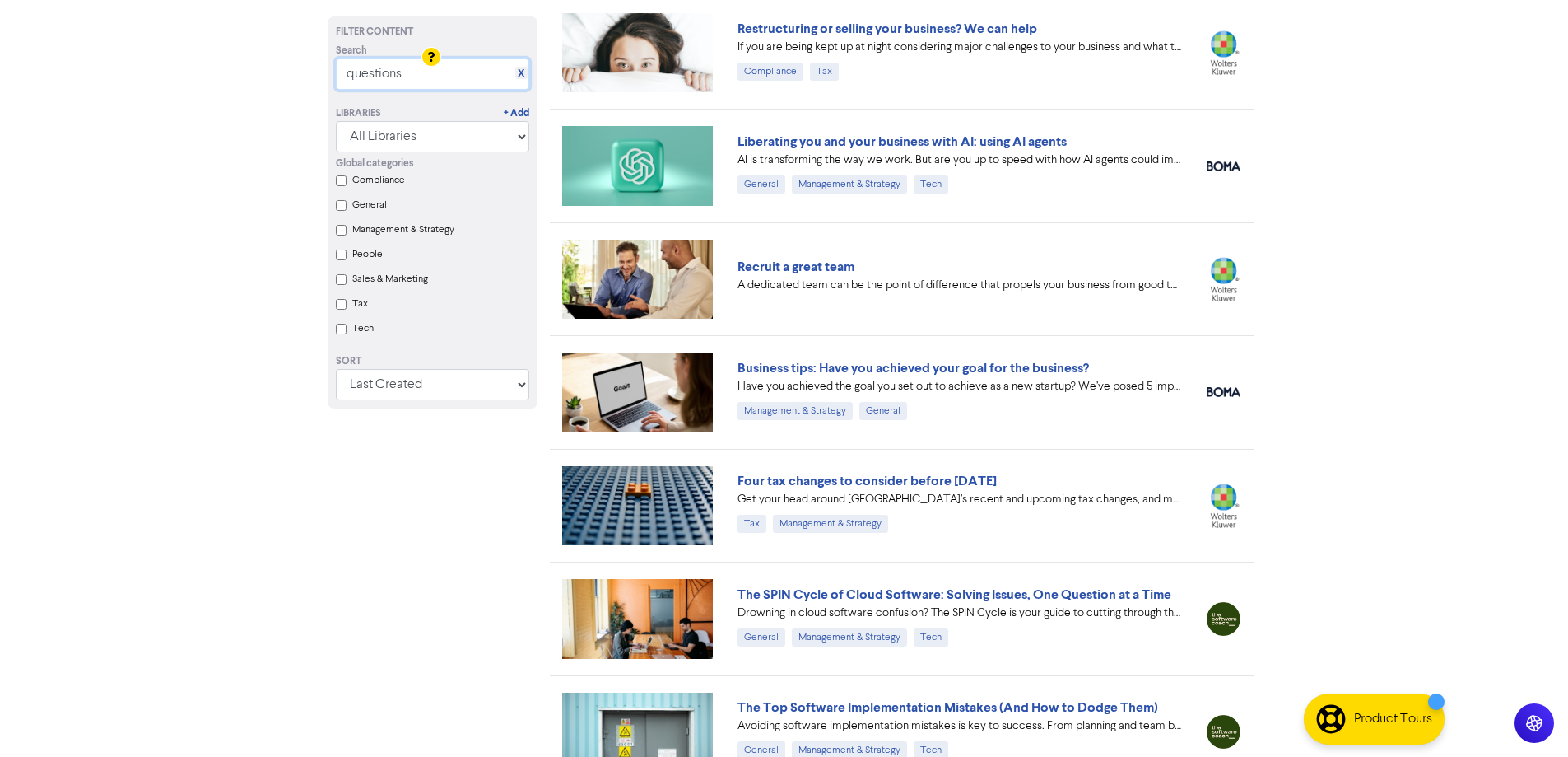
scroll to position [824, 0]
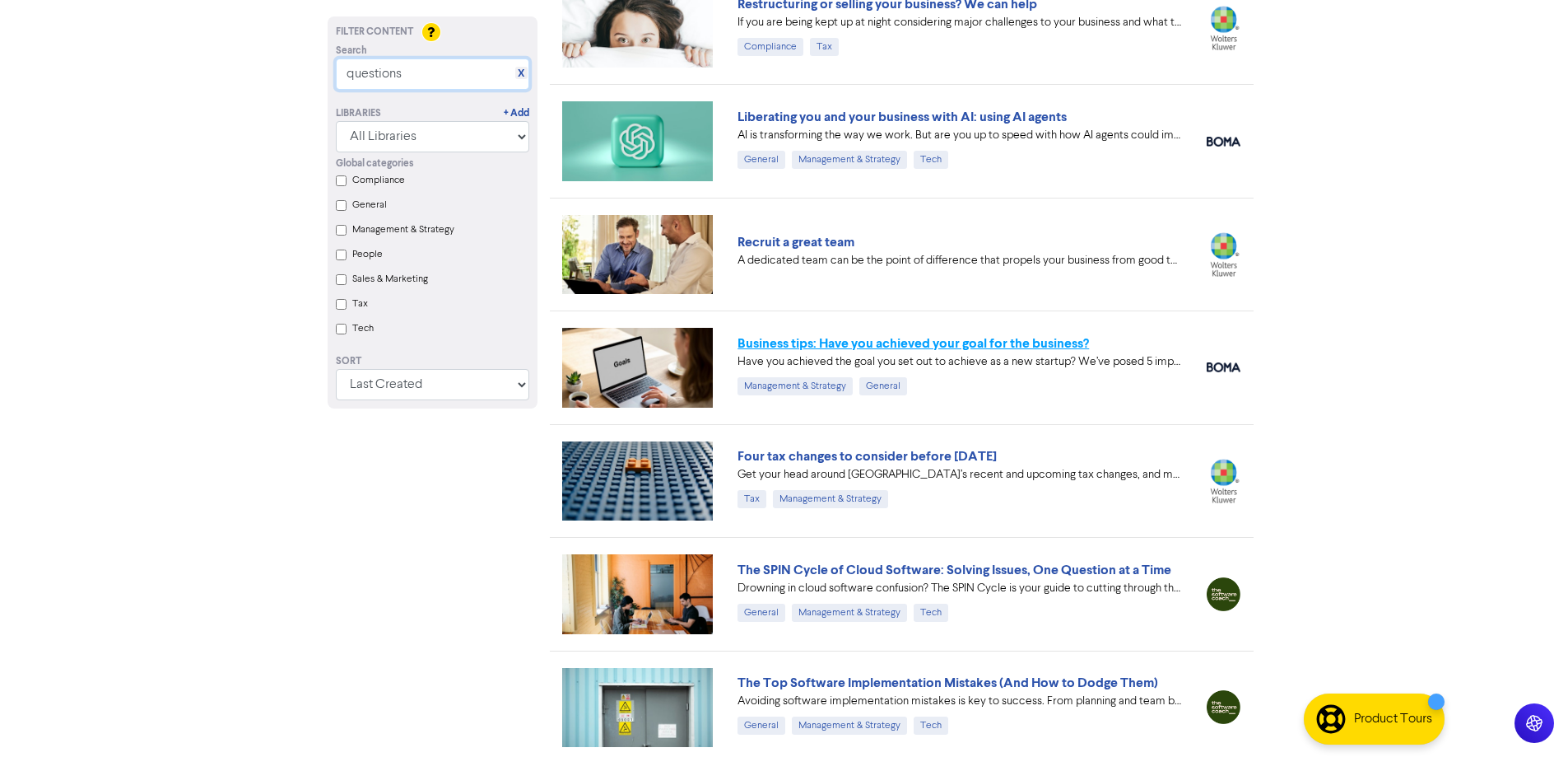
type input "questions"
click at [876, 339] on link "Business tips: Have you achieved your goal for the business?" at bounding box center [913, 343] width 352 height 16
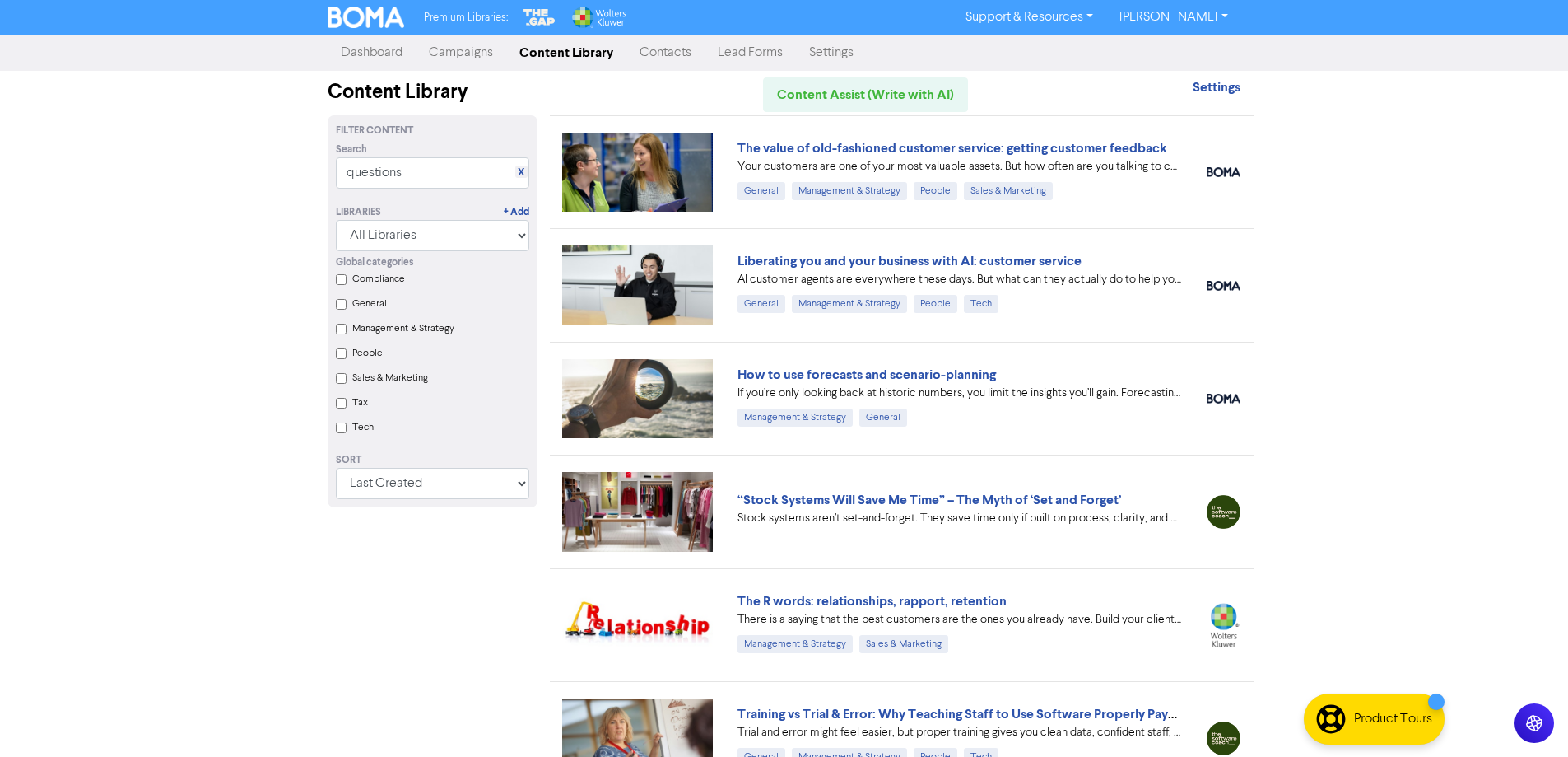
scroll to position [824, 0]
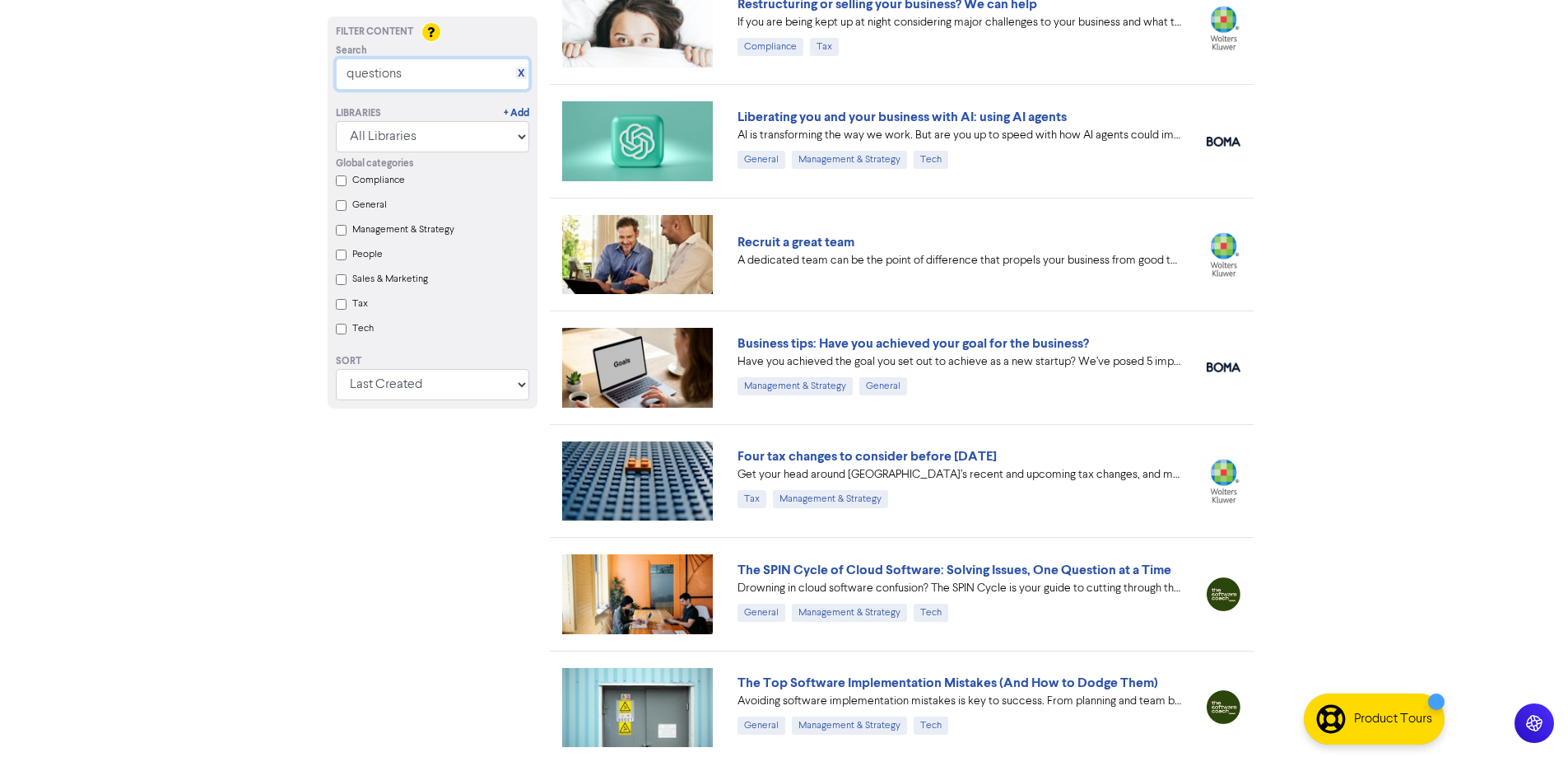
click at [435, 71] on input "questions" at bounding box center [432, 74] width 193 height 32
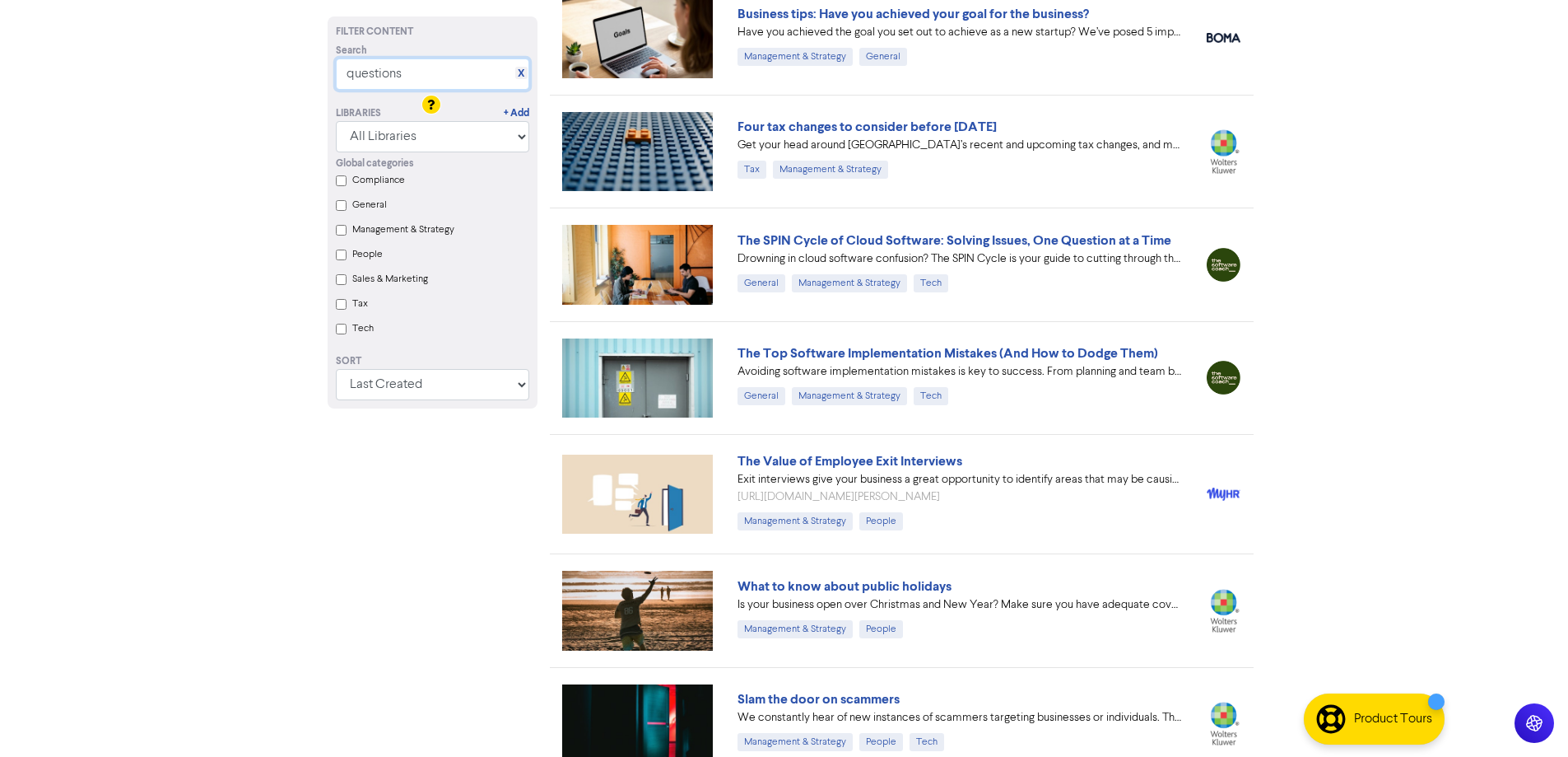
scroll to position [1236, 0]
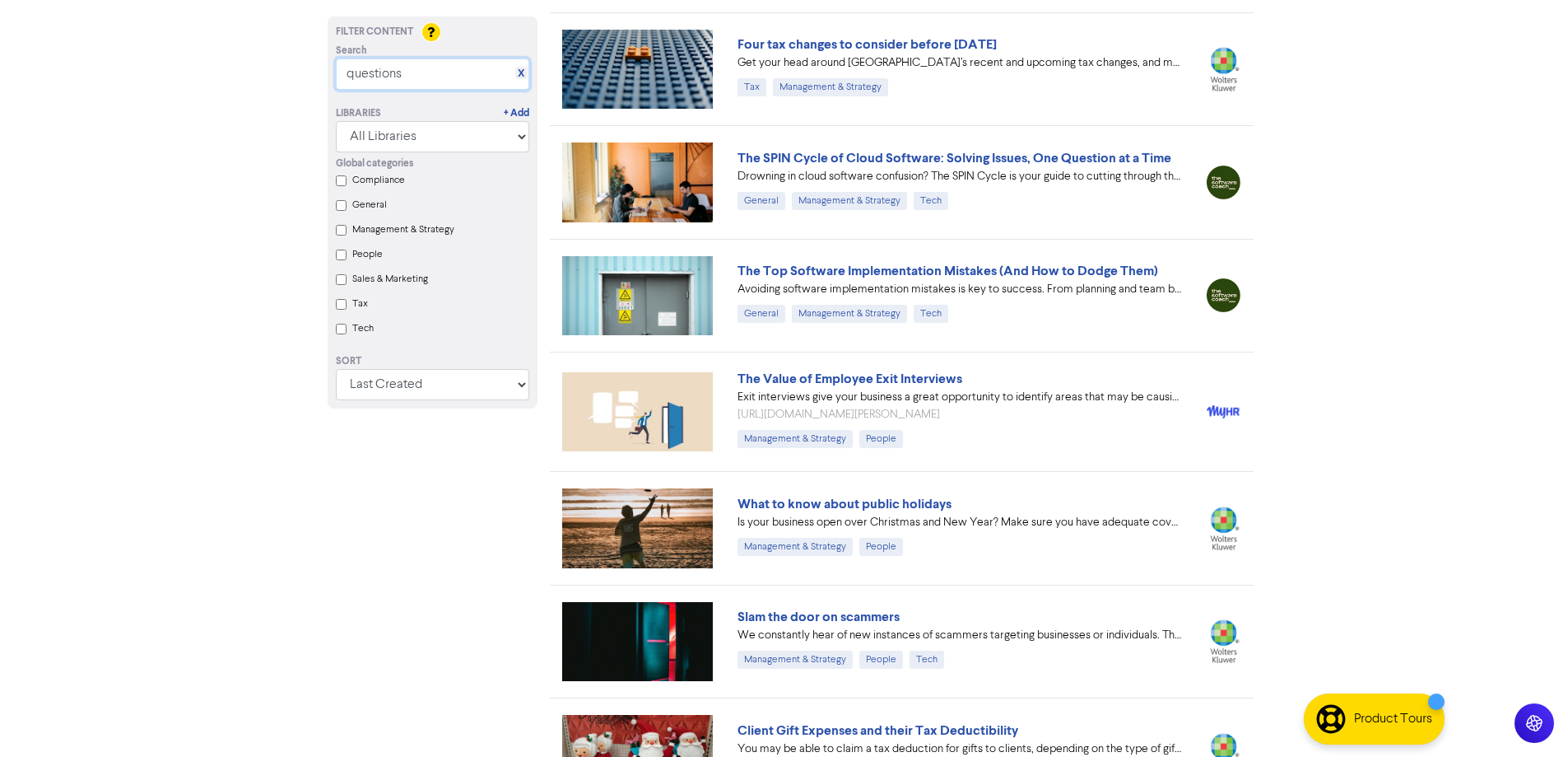
drag, startPoint x: 424, startPoint y: 71, endPoint x: 323, endPoint y: 86, distance: 102.1
click at [324, 86] on div "Search X questions" at bounding box center [433, 67] width 219 height 46
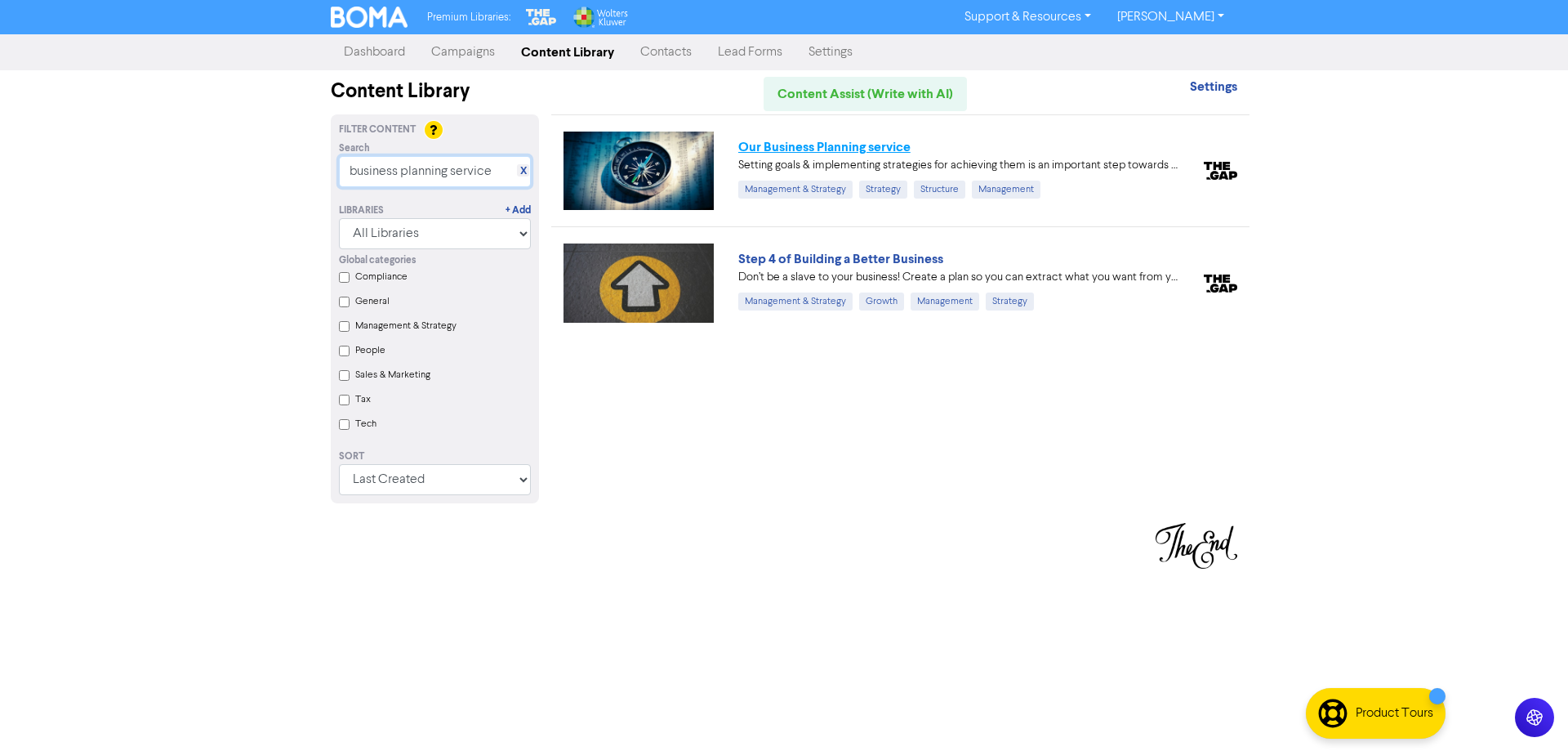
type input "business planning service"
click at [833, 143] on link "Our Business Planning service" at bounding box center [824, 147] width 172 height 16
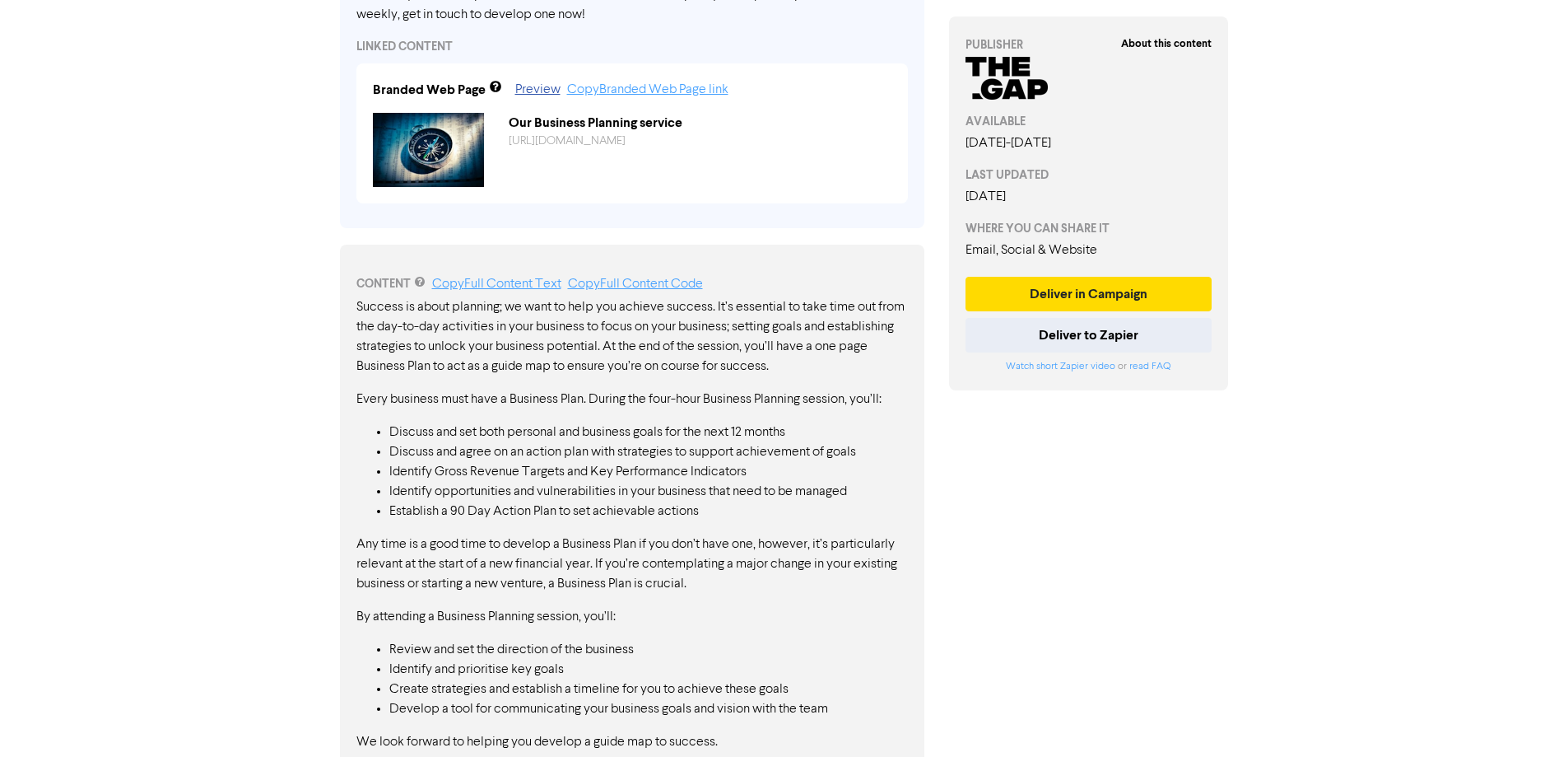
scroll to position [654, 0]
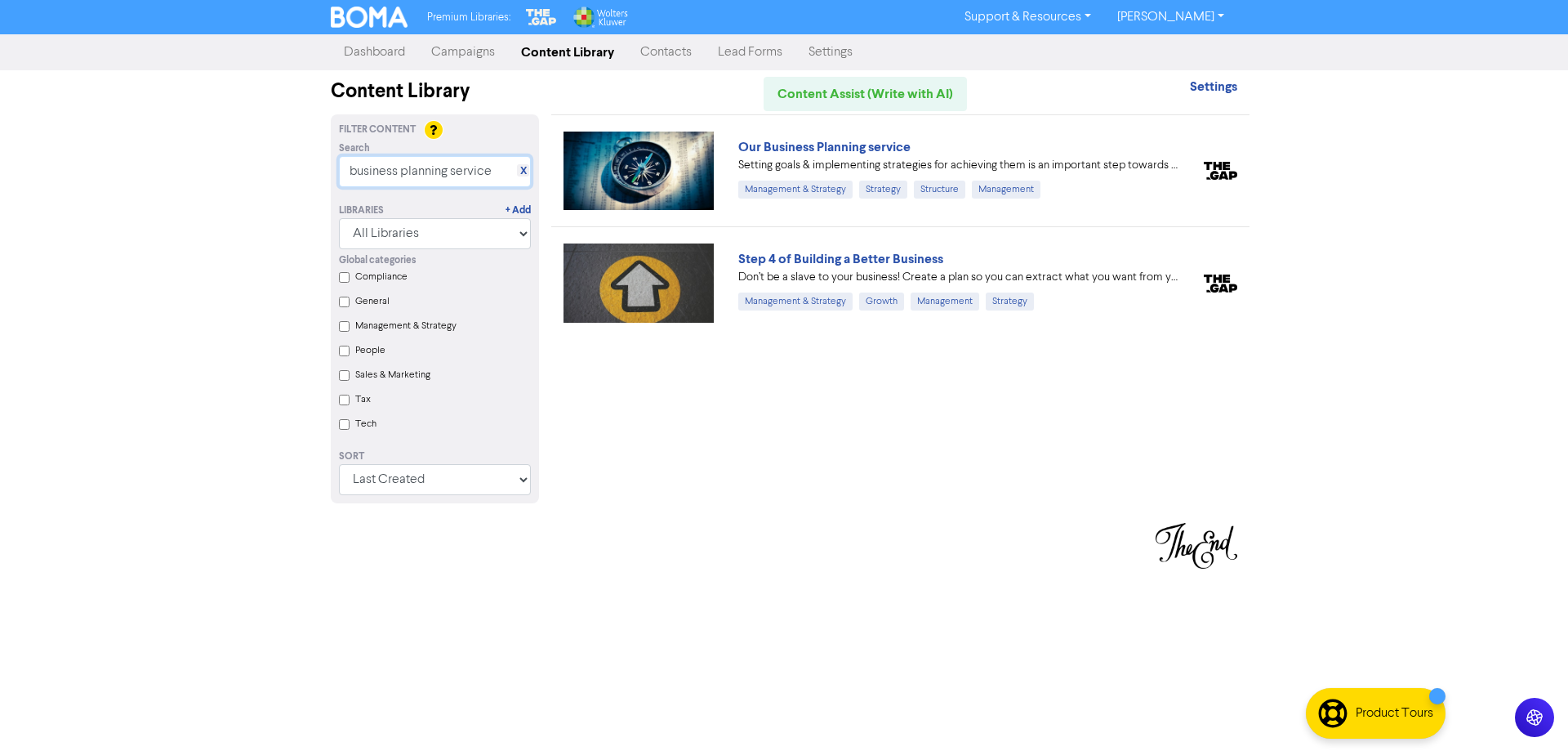
drag, startPoint x: 490, startPoint y: 170, endPoint x: 321, endPoint y: 164, distance: 169.1
click at [321, 164] on div "Filter Content Search X business planning service Libraries + Add All Libraries…" at bounding box center [435, 319] width 233 height 409
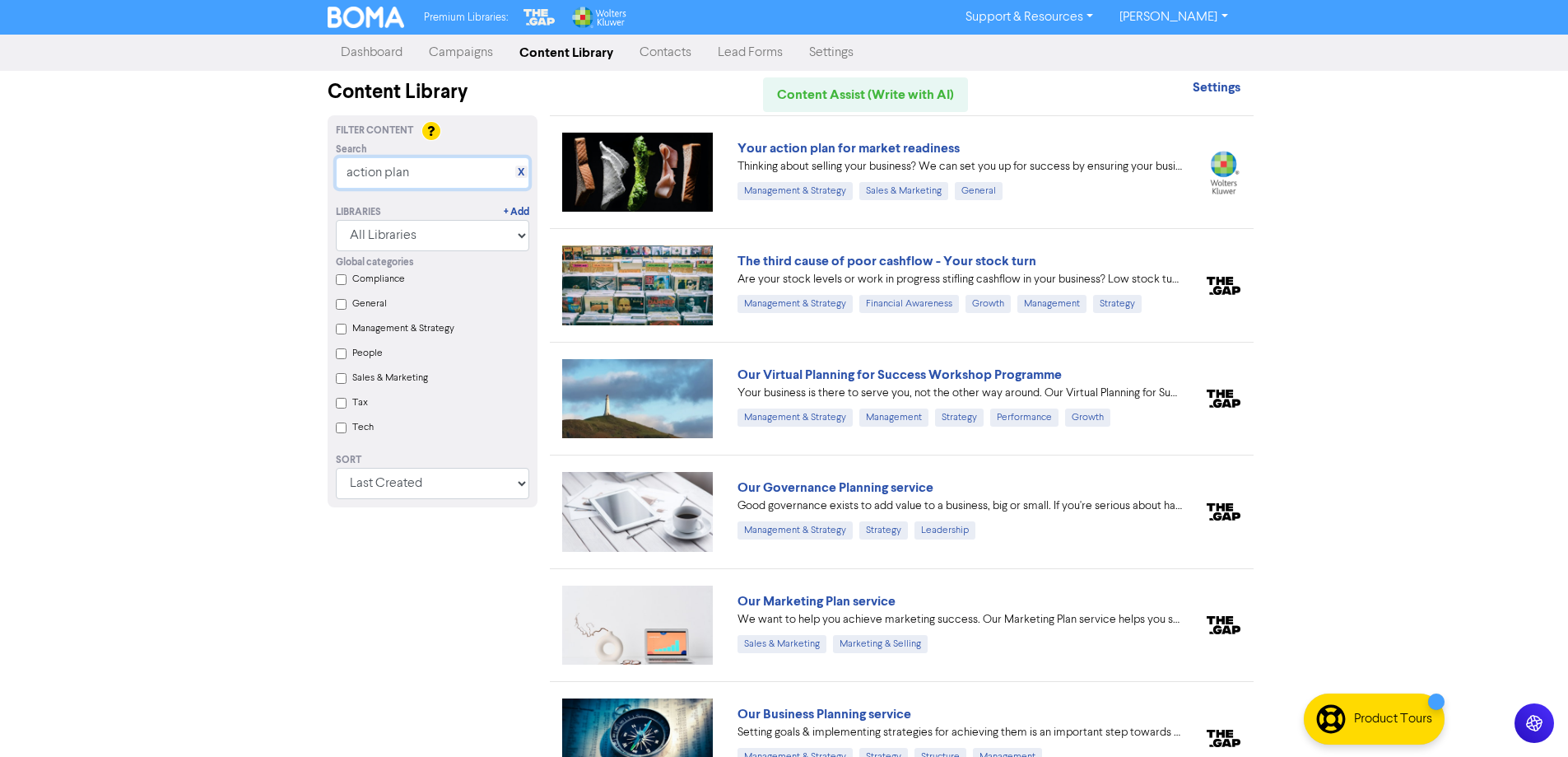
click at [434, 170] on input "action plan" at bounding box center [432, 173] width 193 height 32
drag, startPoint x: 424, startPoint y: 173, endPoint x: 324, endPoint y: 180, distance: 100.2
click at [330, 174] on div "Search X action plan" at bounding box center [433, 165] width 219 height 46
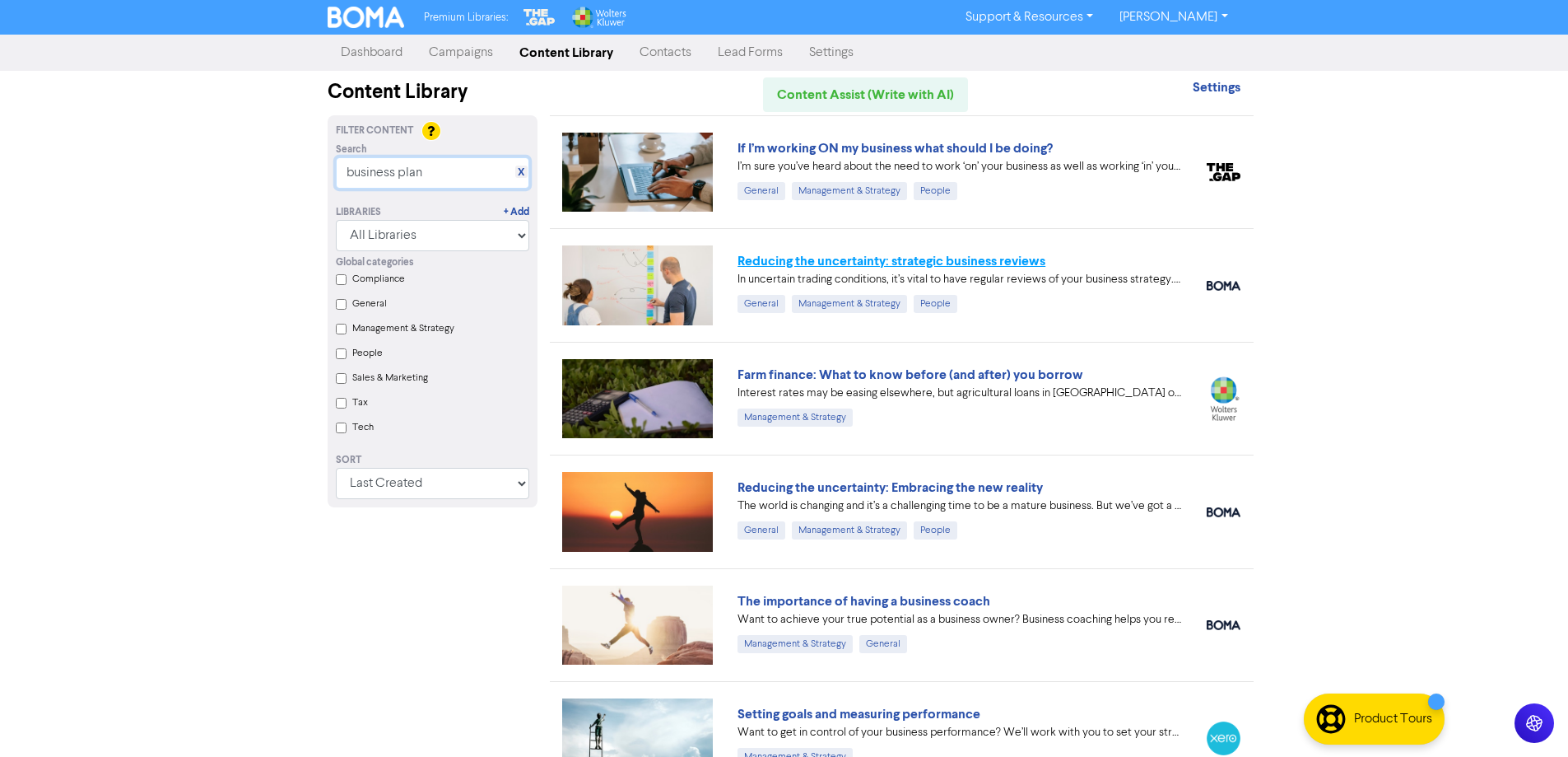
type input "business plan"
drag, startPoint x: 963, startPoint y: 261, endPoint x: 1288, endPoint y: 400, distance: 353.5
click at [963, 261] on link "Reducing the uncertainty: strategic business reviews" at bounding box center [892, 261] width 308 height 16
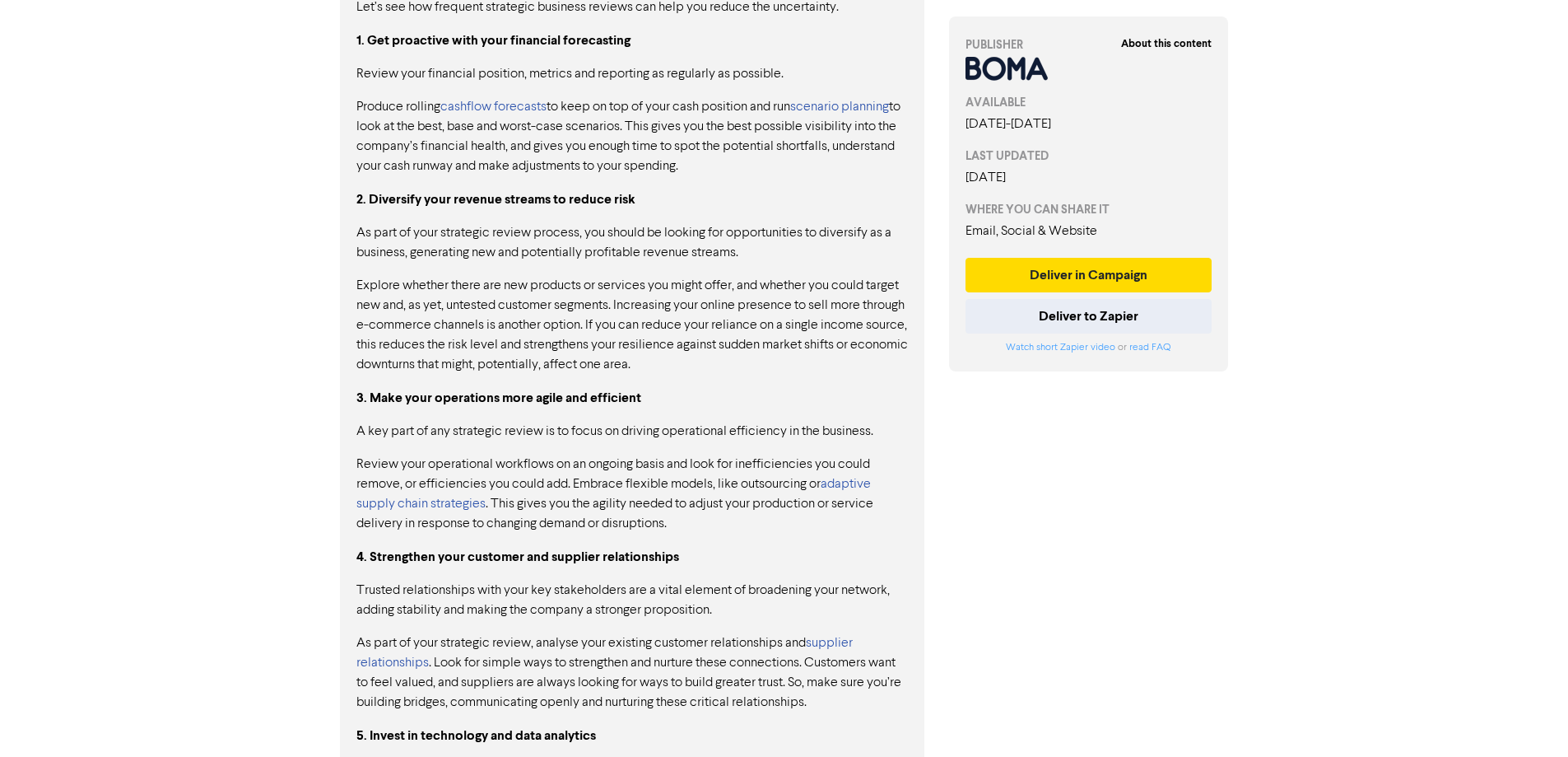
scroll to position [810, 0]
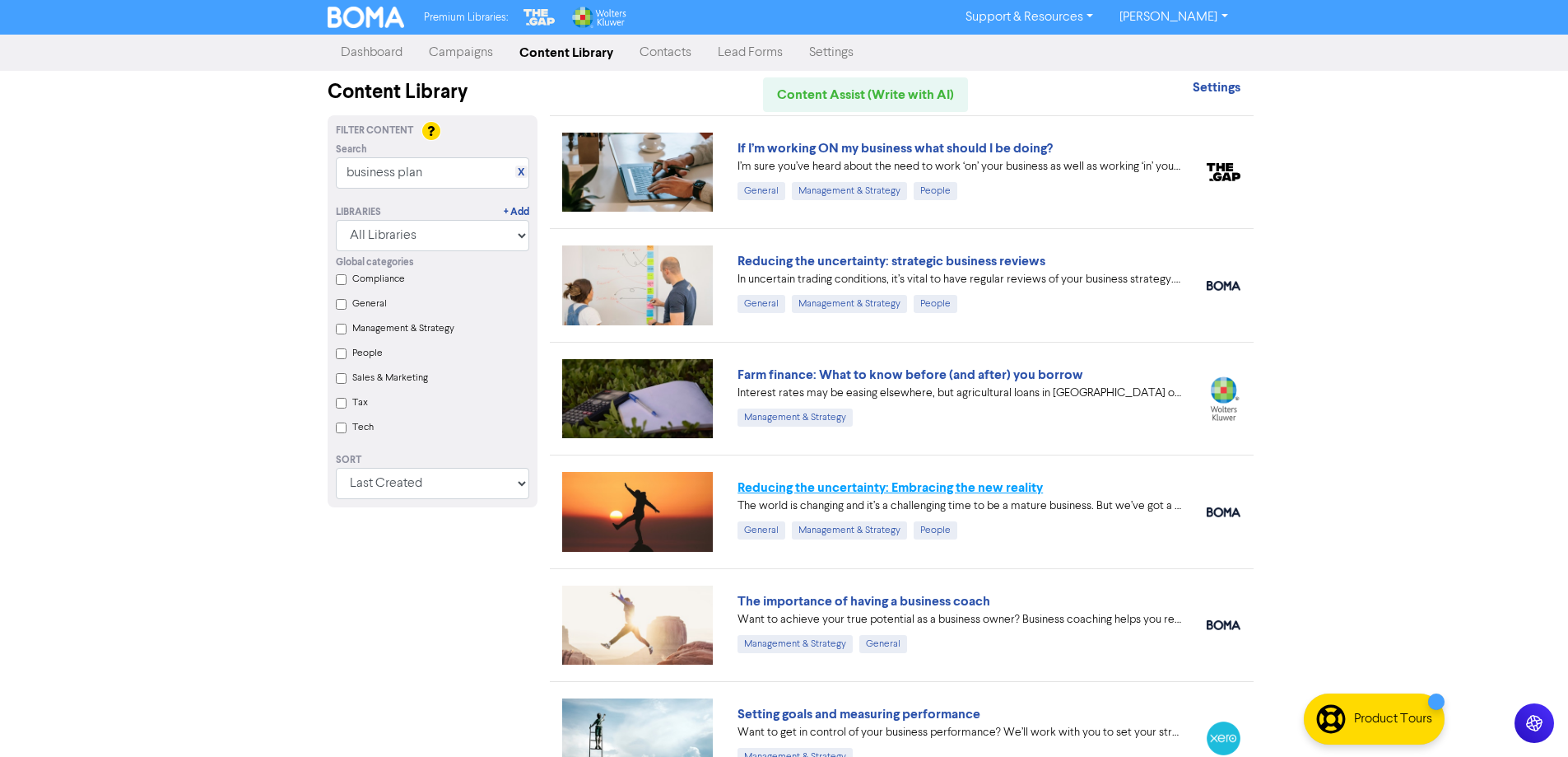
click at [977, 486] on link "Reducing the uncertainty: Embracing the new reality" at bounding box center [891, 488] width 306 height 16
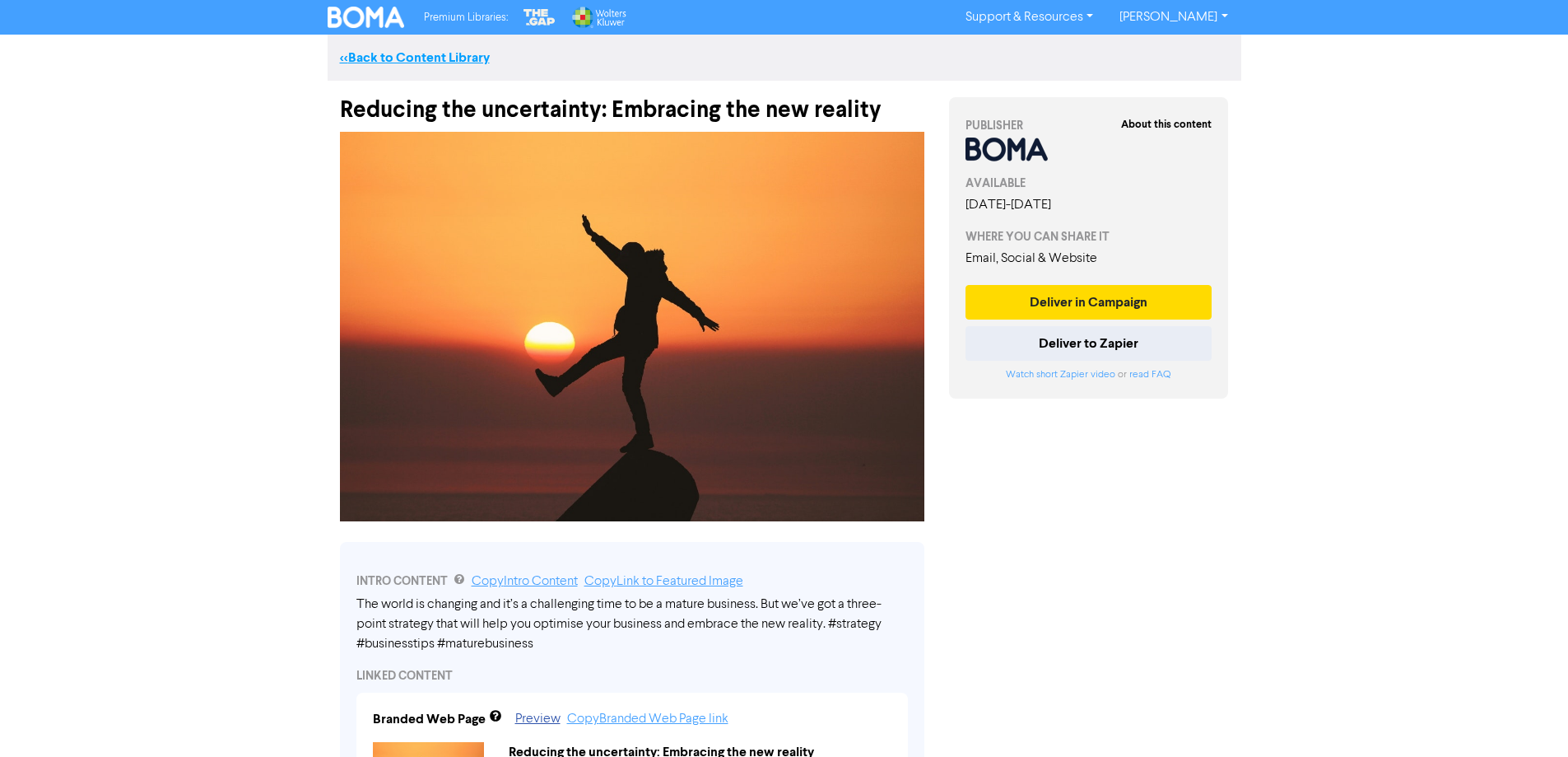
click at [359, 52] on link "<< Back to Content Library" at bounding box center [415, 58] width 150 height 16
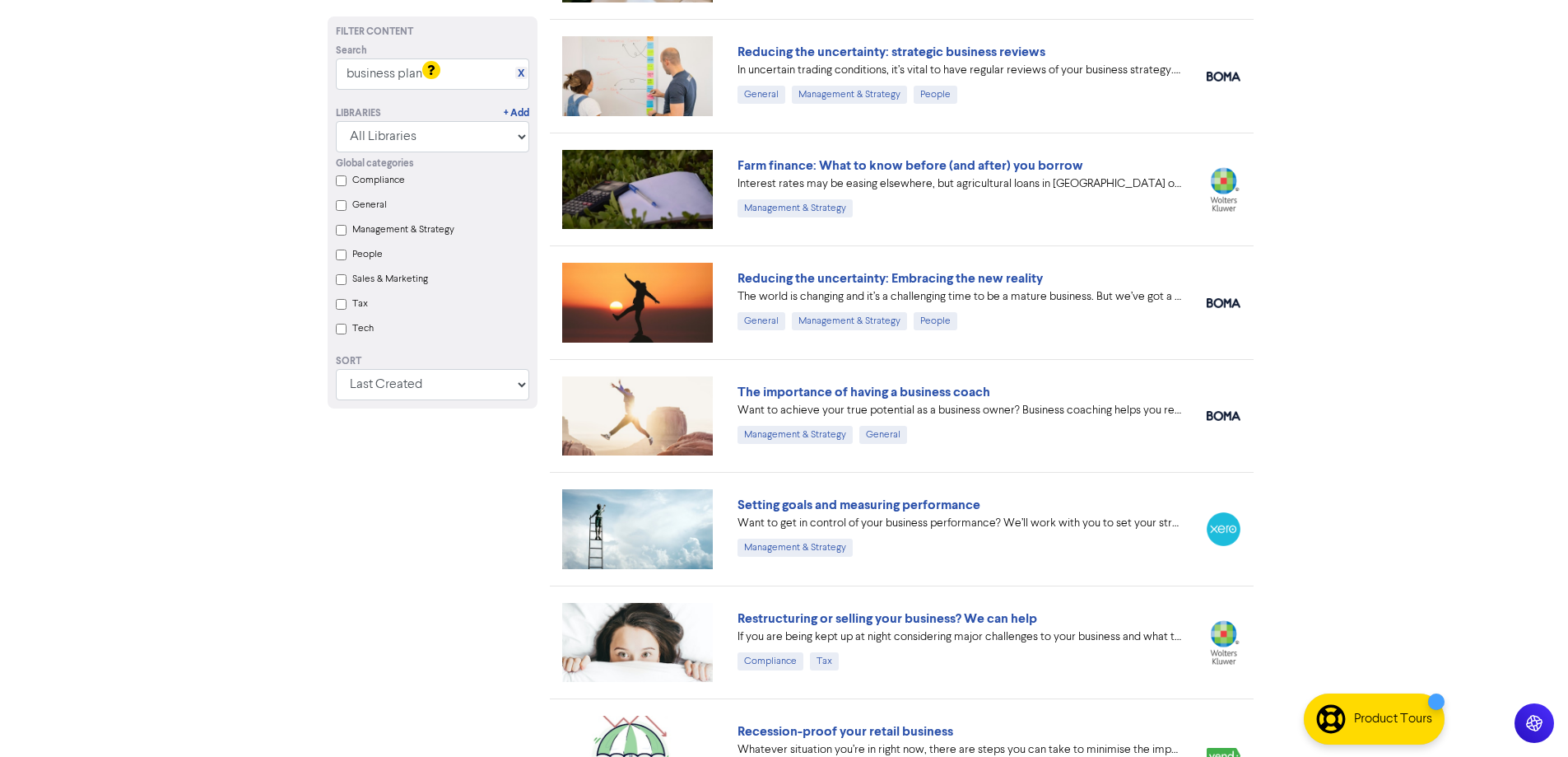
scroll to position [248, 0]
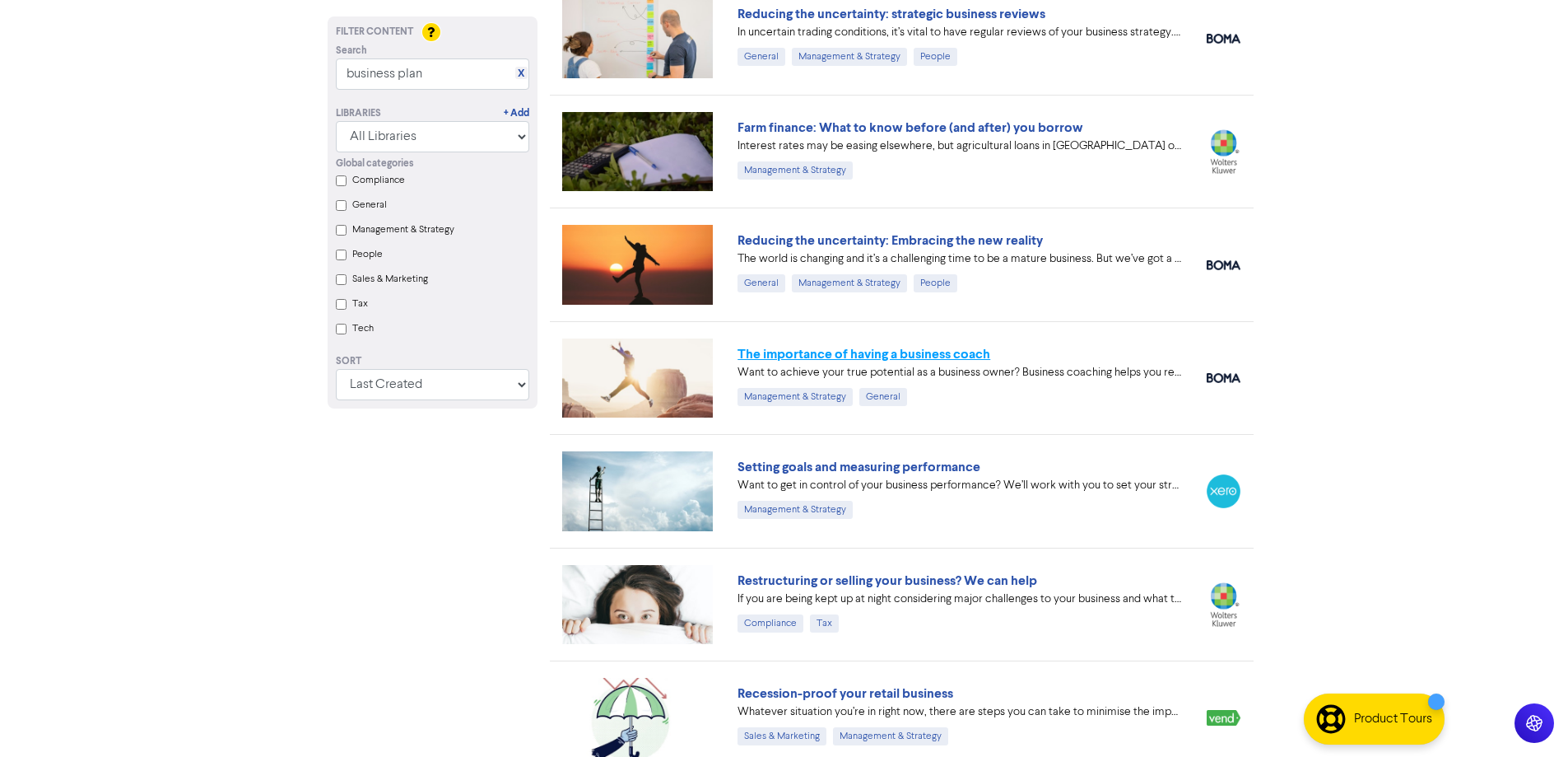
click at [937, 352] on link "The importance of having a business coach" at bounding box center [864, 354] width 253 height 16
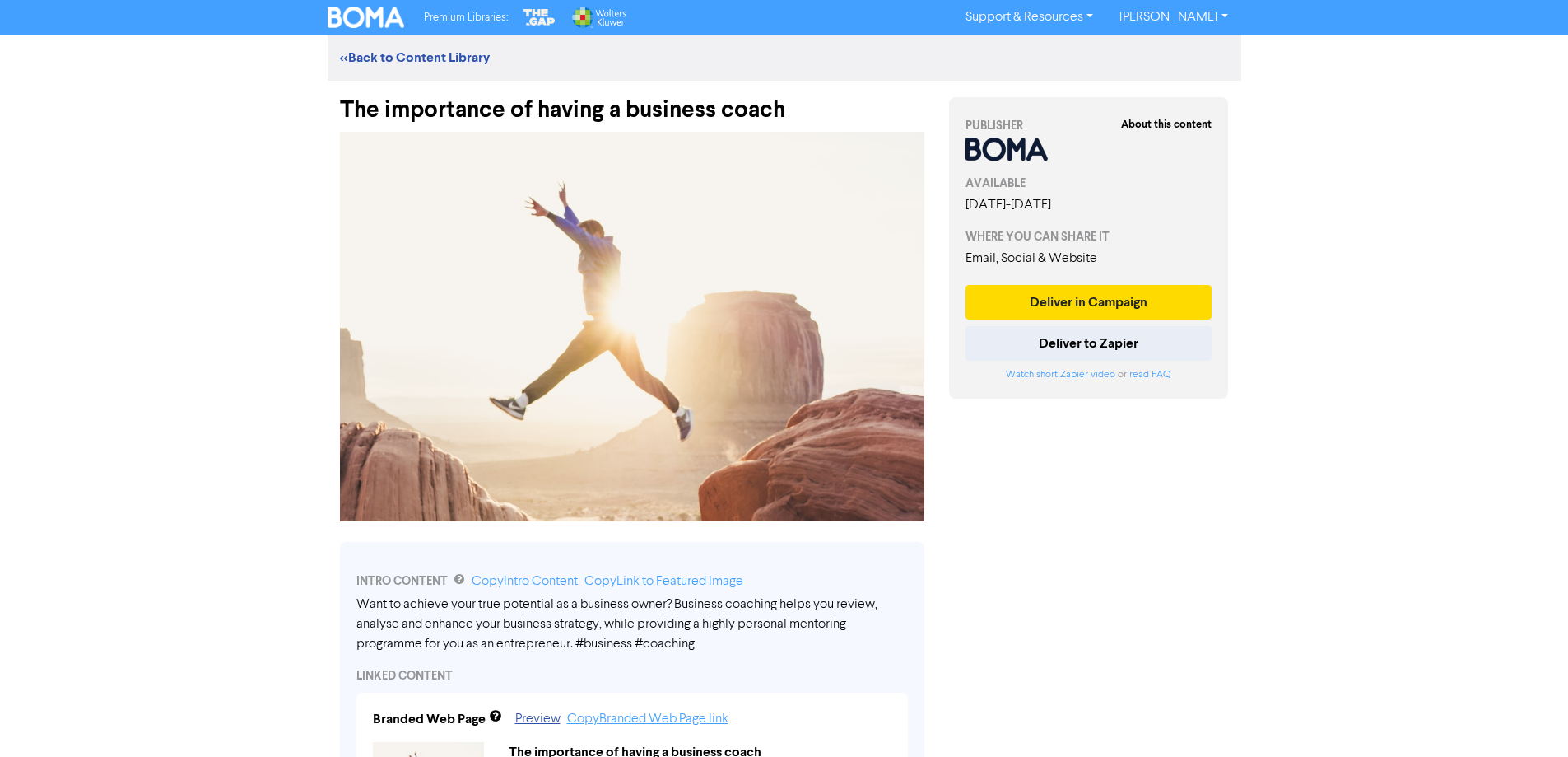
drag, startPoint x: 402, startPoint y: 55, endPoint x: 408, endPoint y: 76, distance: 21.8
click at [400, 55] on link "<< Back to Content Library" at bounding box center [415, 58] width 150 height 16
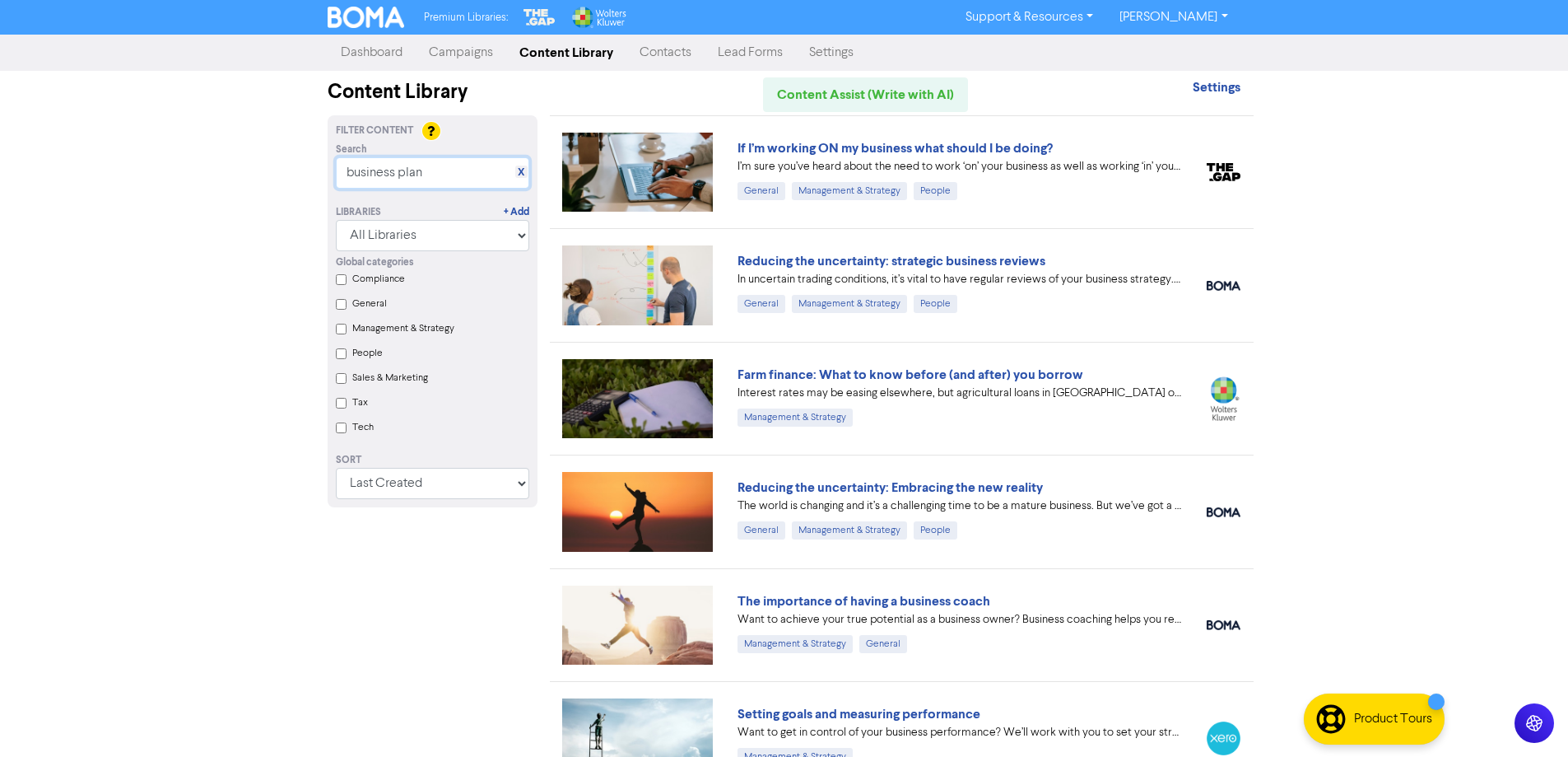
drag, startPoint x: 435, startPoint y: 174, endPoint x: 438, endPoint y: 241, distance: 67.1
click at [399, 176] on input "business plan" at bounding box center [432, 173] width 193 height 32
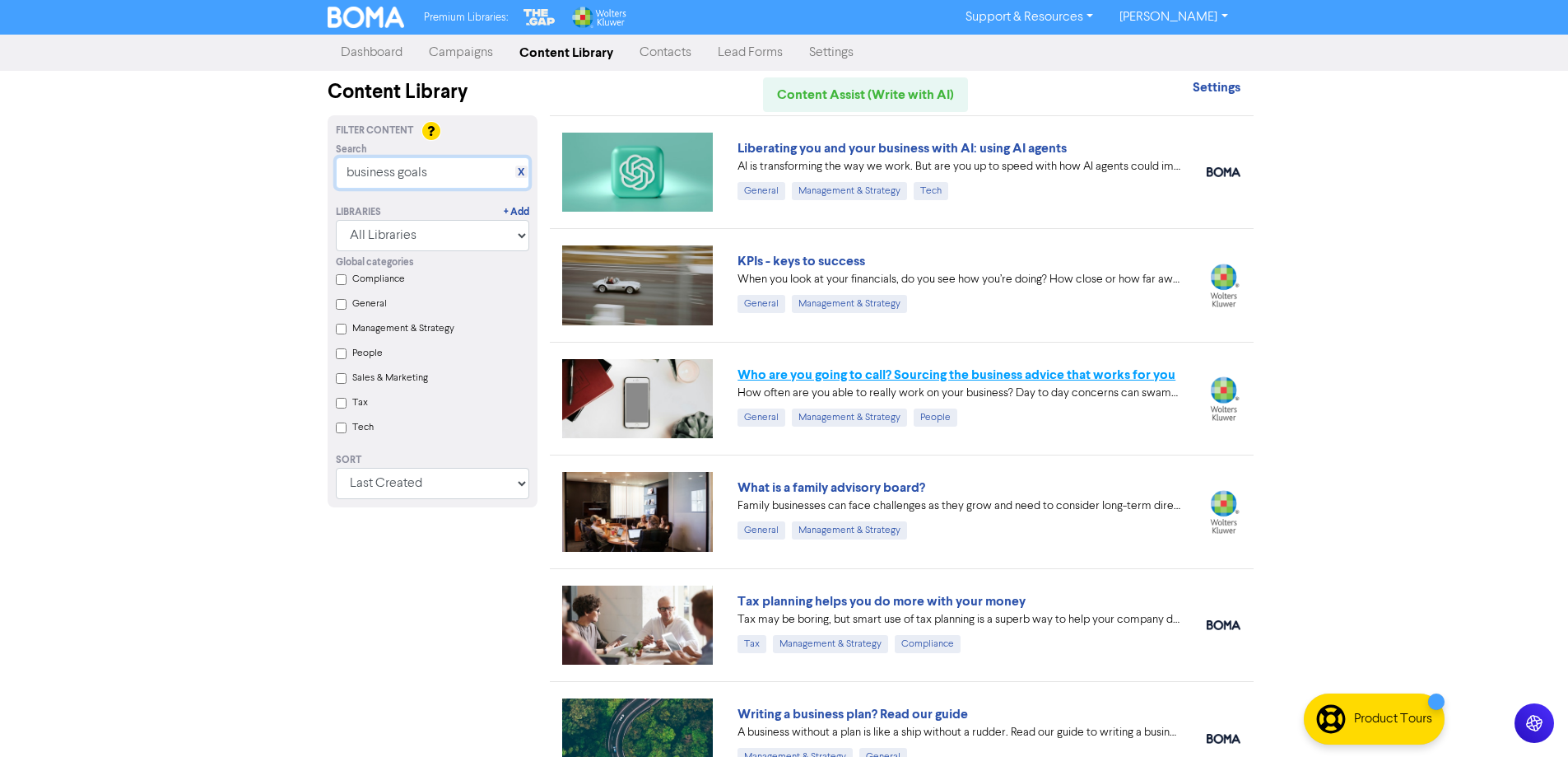
type input "business goals"
click at [962, 371] on link "Who are you going to call? Sourcing the business advice that works for you" at bounding box center [956, 374] width 438 height 16
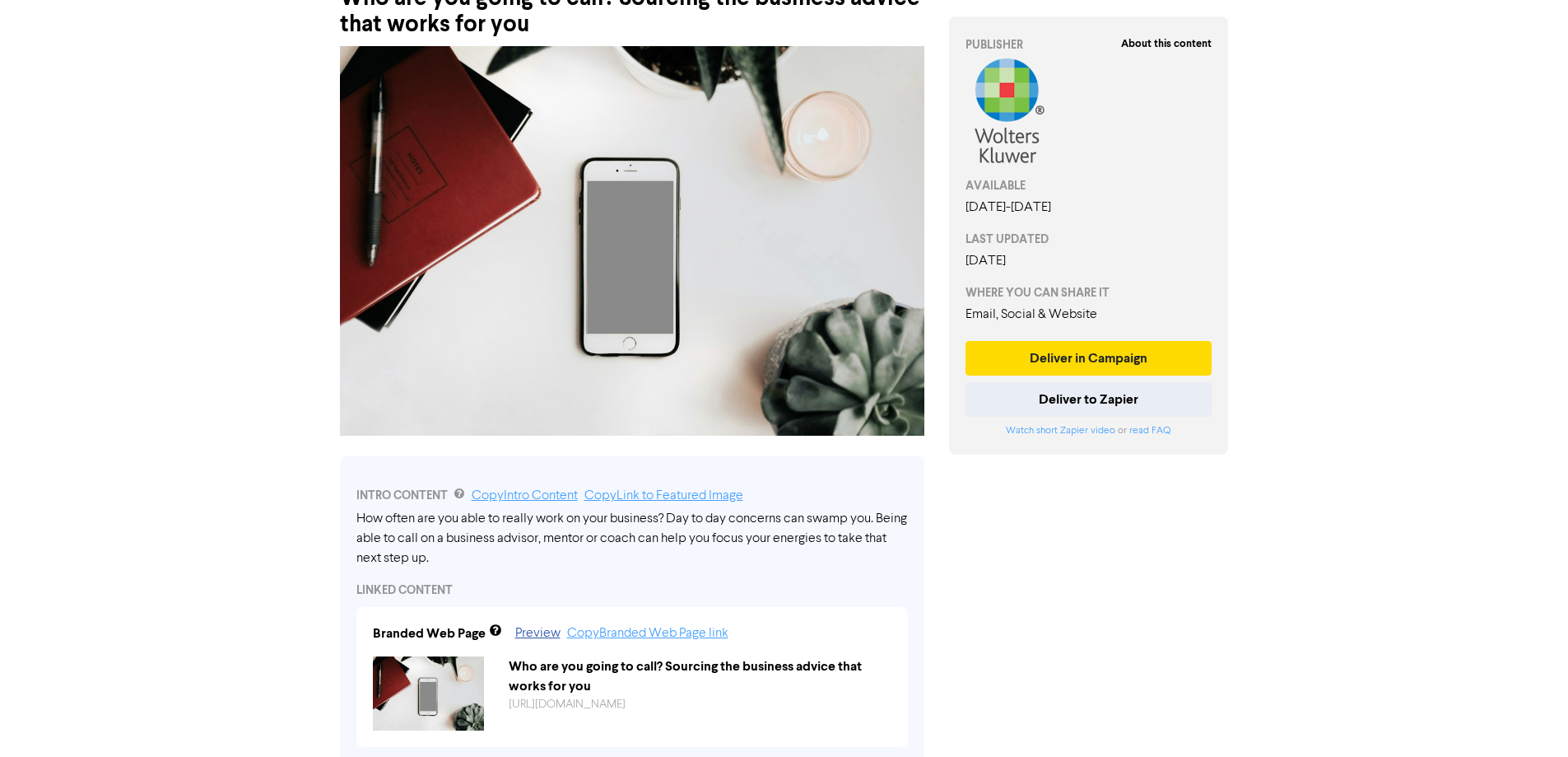
scroll to position [58, 0]
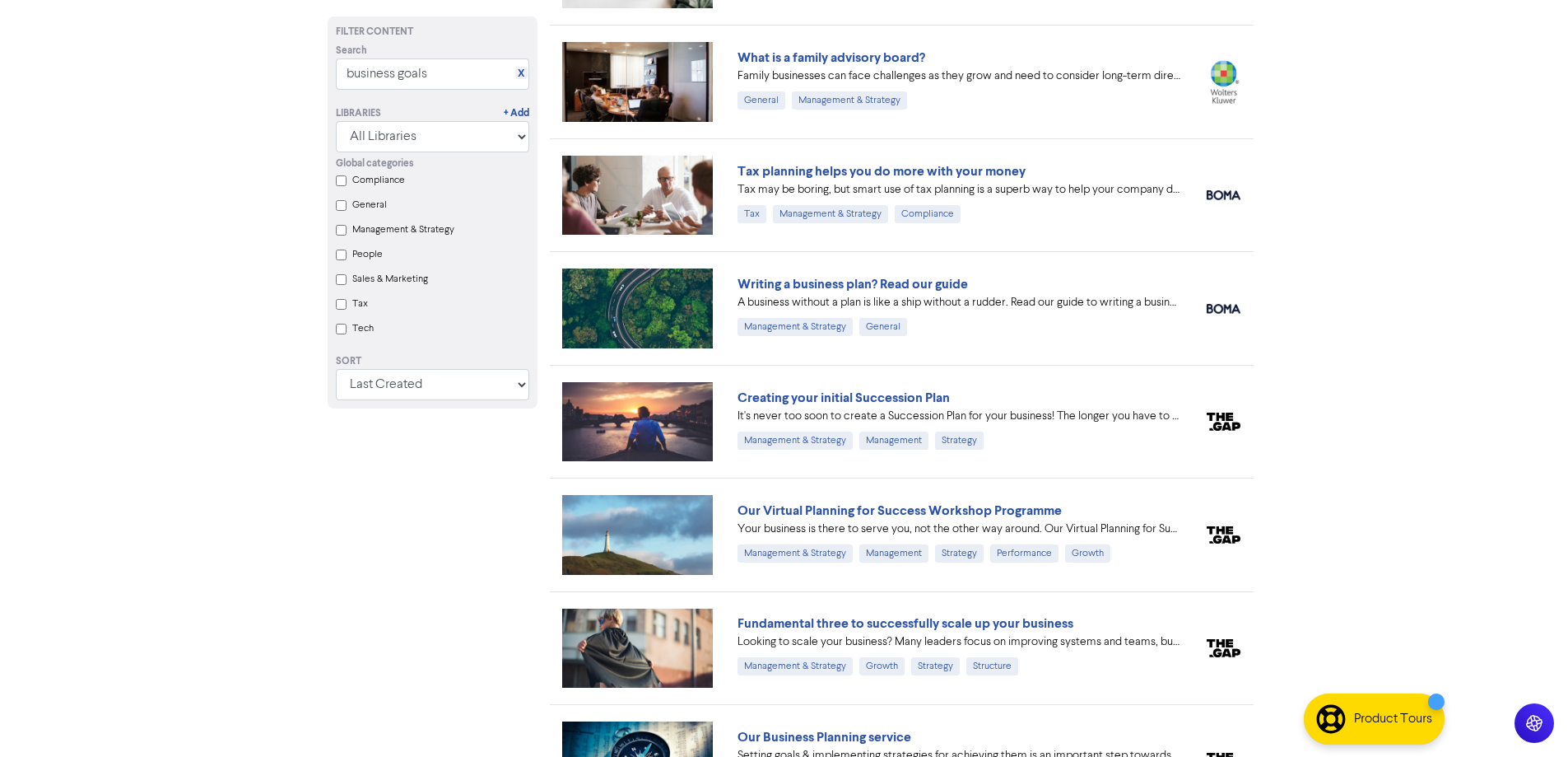
scroll to position [156, 0]
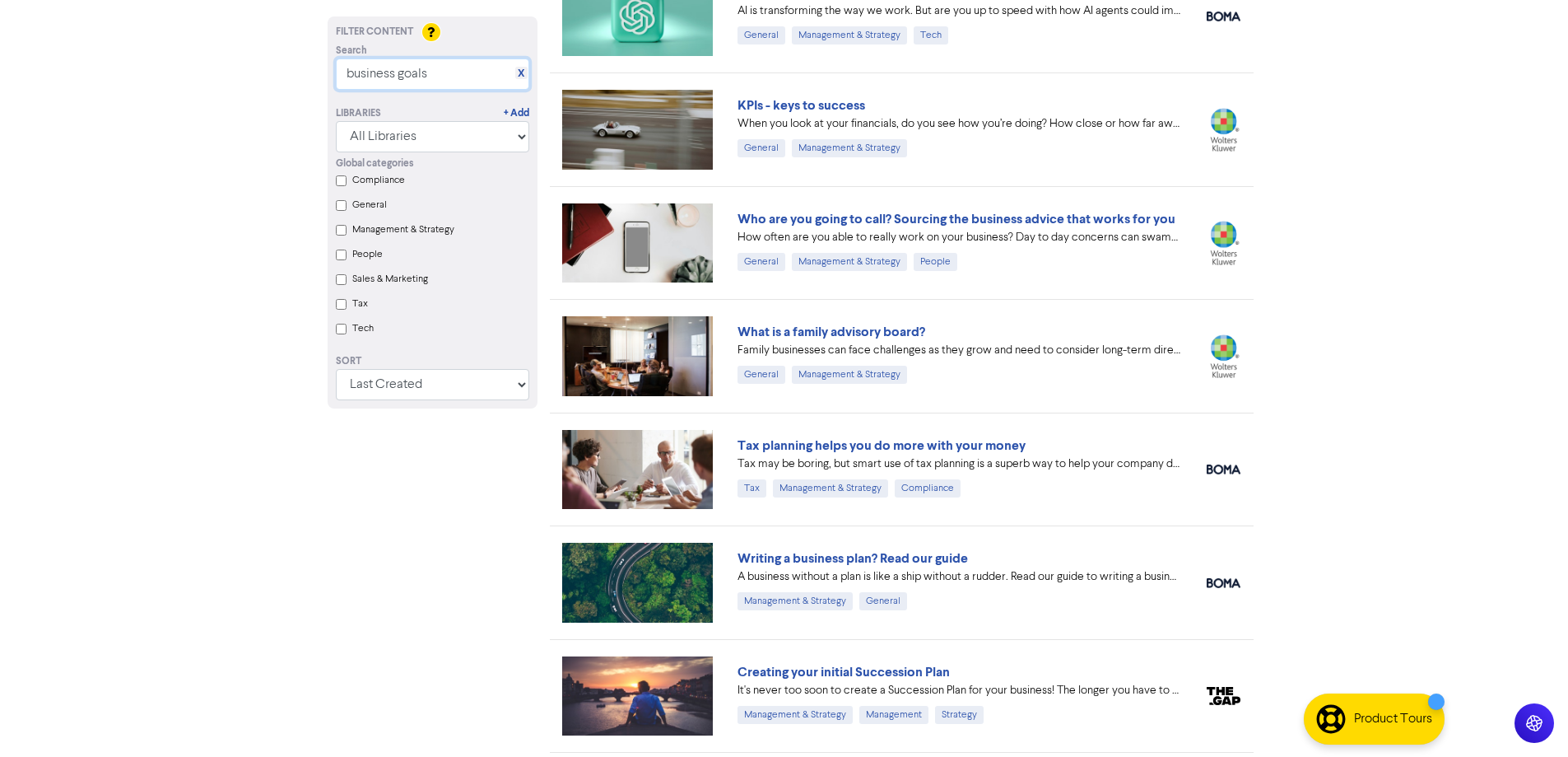
drag, startPoint x: 444, startPoint y: 76, endPoint x: 306, endPoint y: 72, distance: 138.1
click at [305, 72] on div "Premium Libraries: Support & Resources Video Tutorials FAQ & Guides Marketing E…" at bounding box center [784, 222] width 1568 height 757
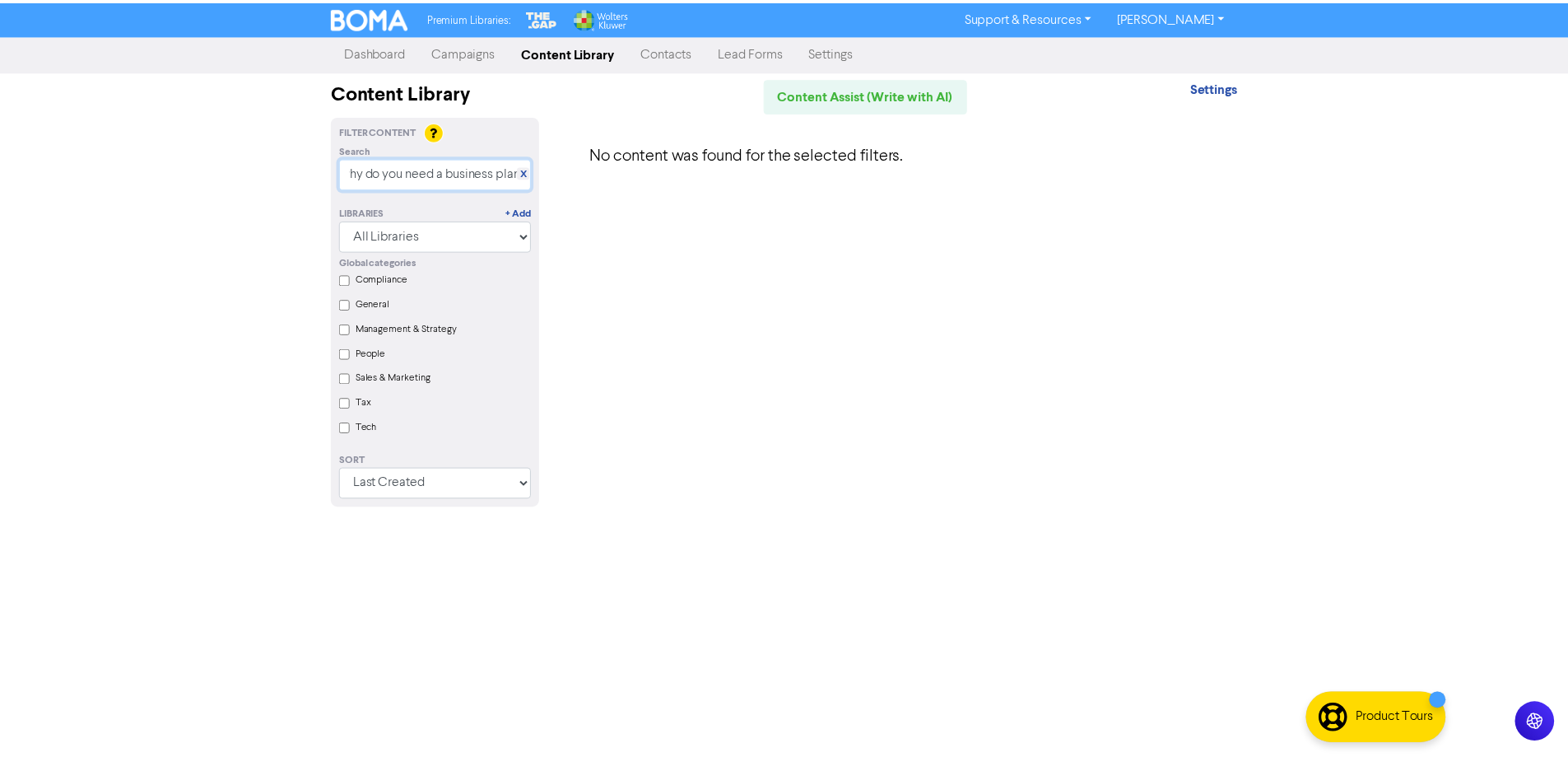
scroll to position [0, 0]
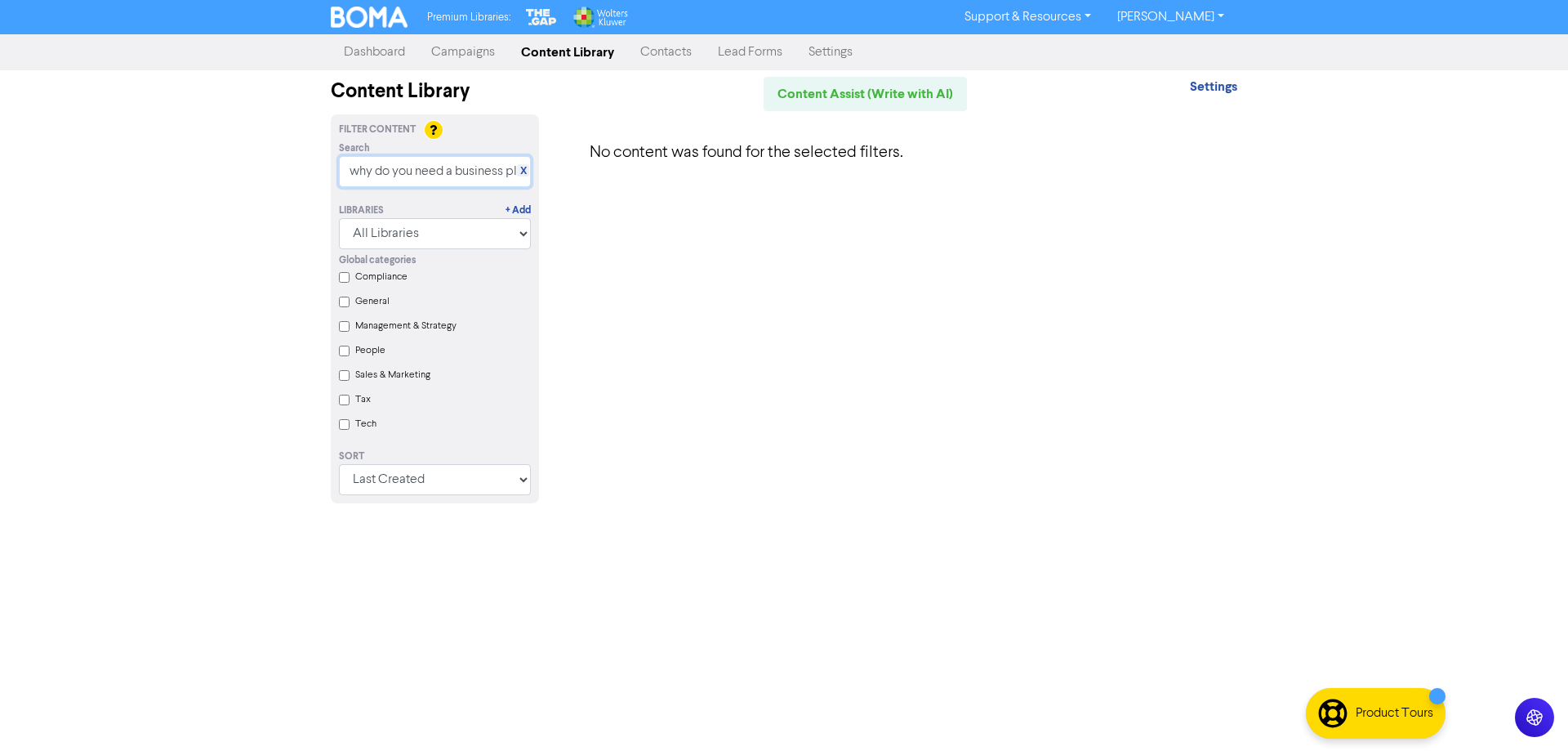
drag, startPoint x: 360, startPoint y: 171, endPoint x: 277, endPoint y: 196, distance: 86.7
click at [295, 190] on div "Premium Libraries: Support & Resources Video Tutorials FAQ & Guides Marketing E…" at bounding box center [784, 375] width 1568 height 751
drag, startPoint x: 433, startPoint y: 172, endPoint x: 308, endPoint y: 175, distance: 125.0
click at [313, 179] on div "Premium Libraries: Support & Resources Video Tutorials FAQ & Guides Marketing E…" at bounding box center [784, 375] width 1568 height 751
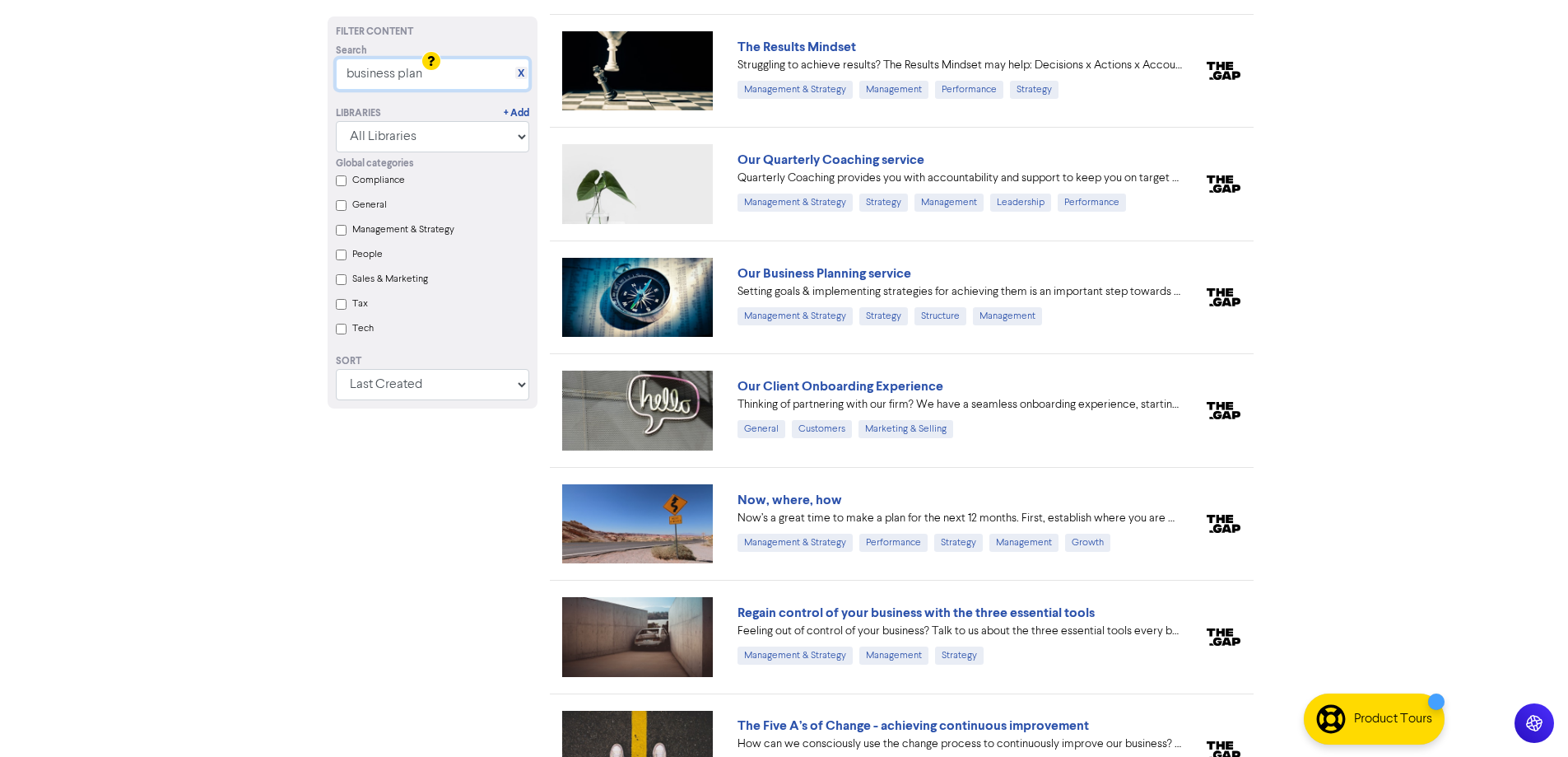
scroll to position [2282, 0]
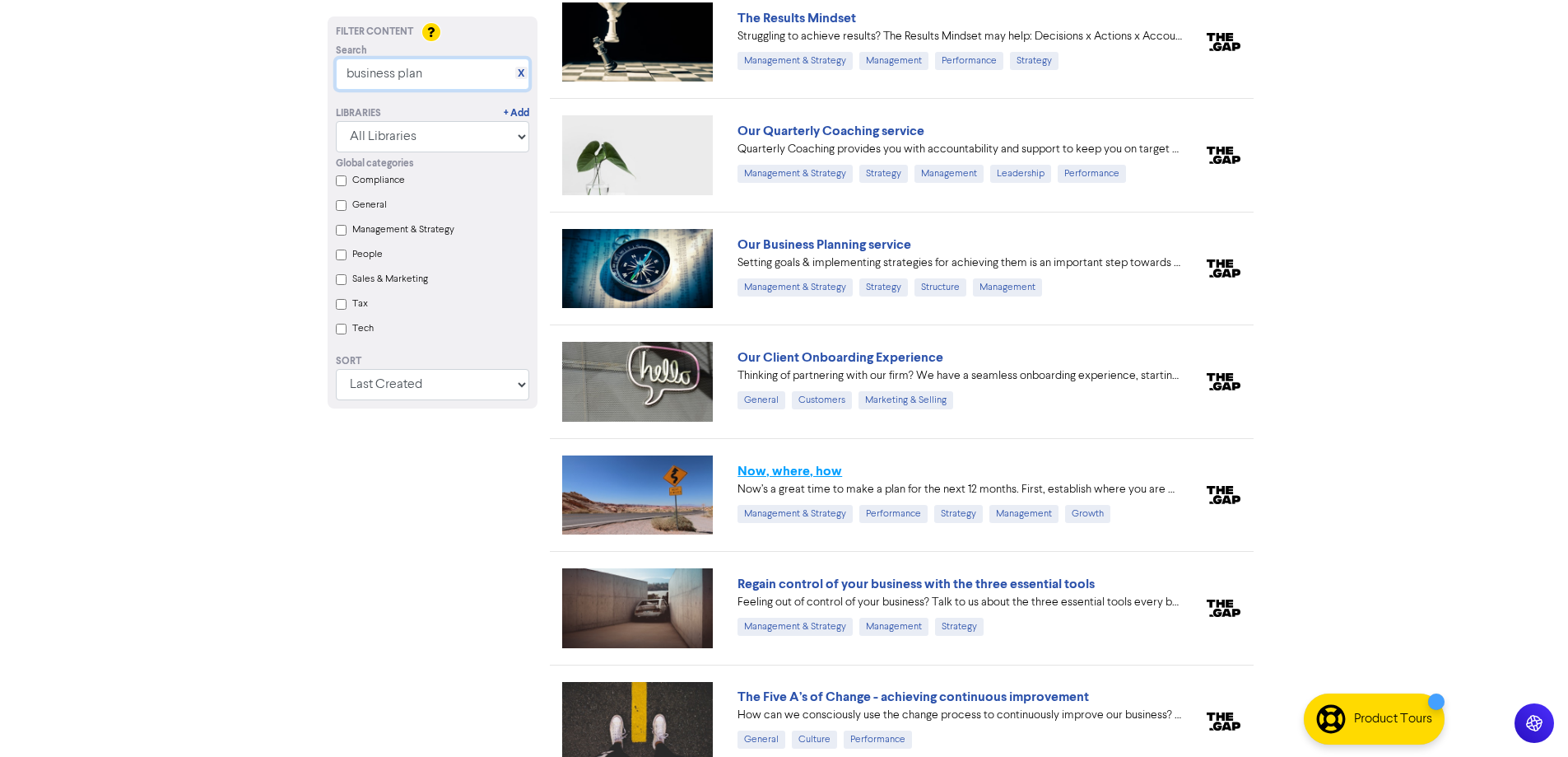
type input "business plan"
click at [807, 478] on link "Now, where, how" at bounding box center [790, 471] width 104 height 16
